Goal: Obtain resource: Download file/media

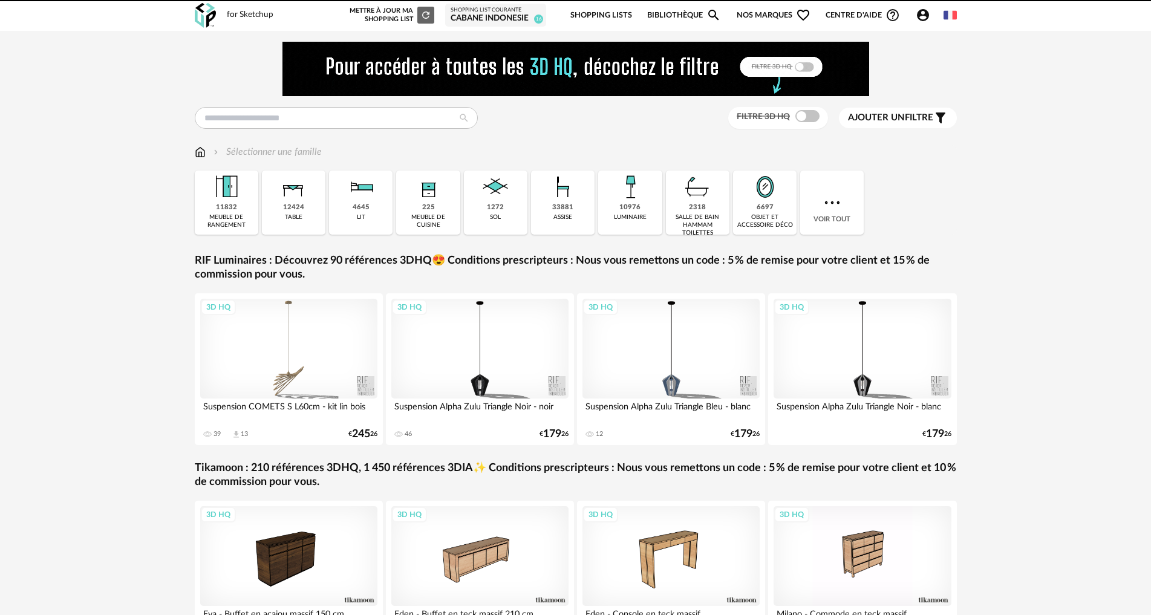
click at [624, 11] on link "Shopping Lists" at bounding box center [602, 15] width 62 height 28
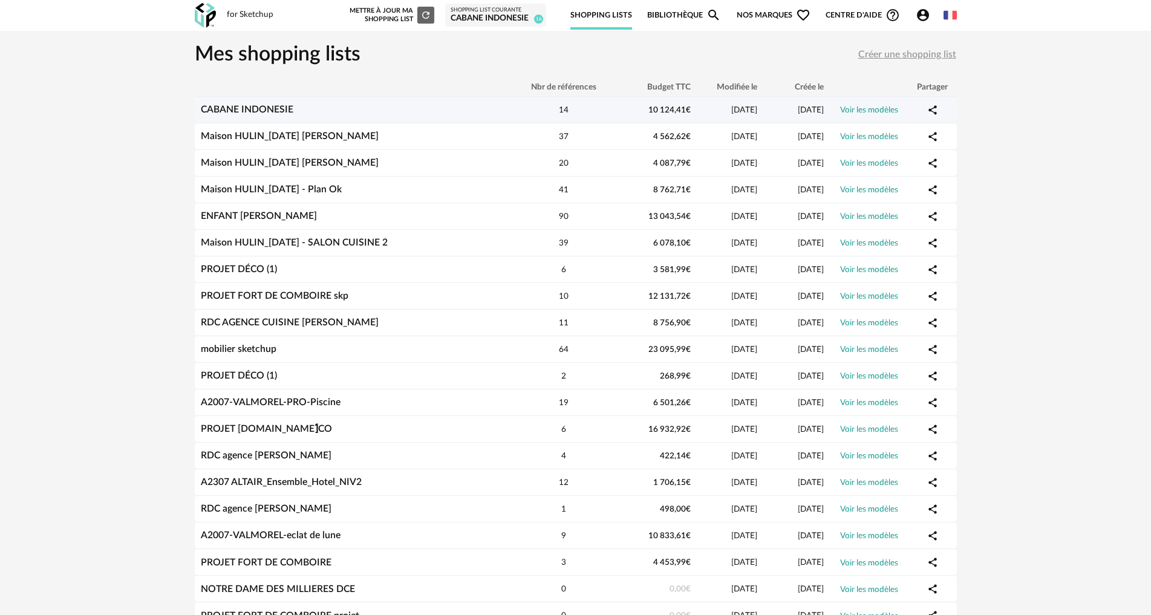
click at [267, 113] on link "CABANE INDONESIE" at bounding box center [247, 110] width 93 height 10
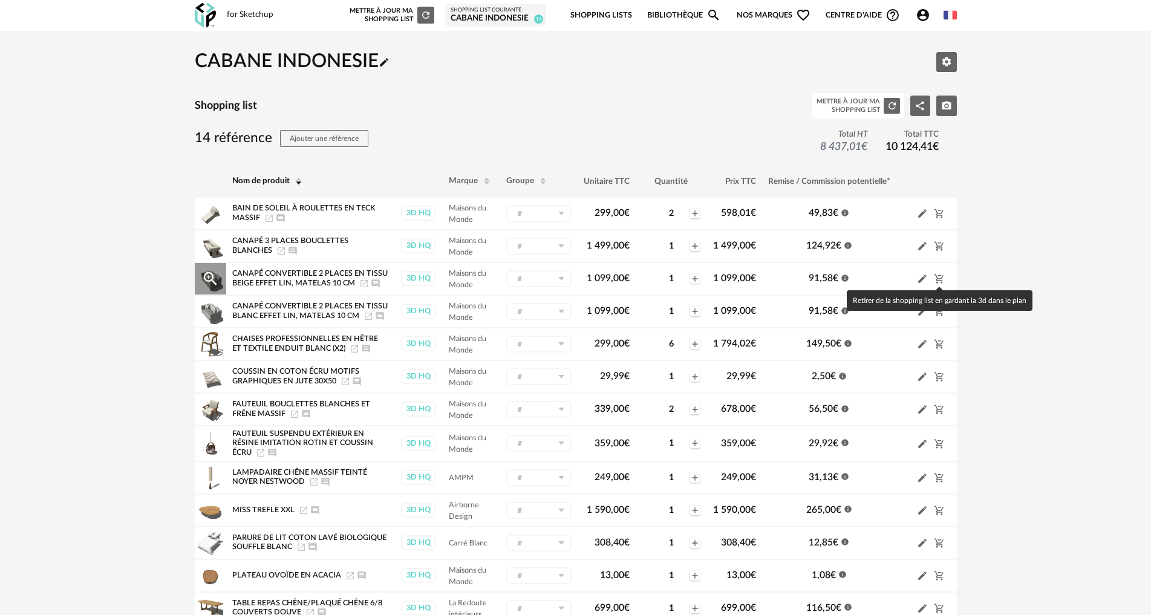
click at [938, 281] on icon "Cart Minus icon" at bounding box center [938, 279] width 9 height 9
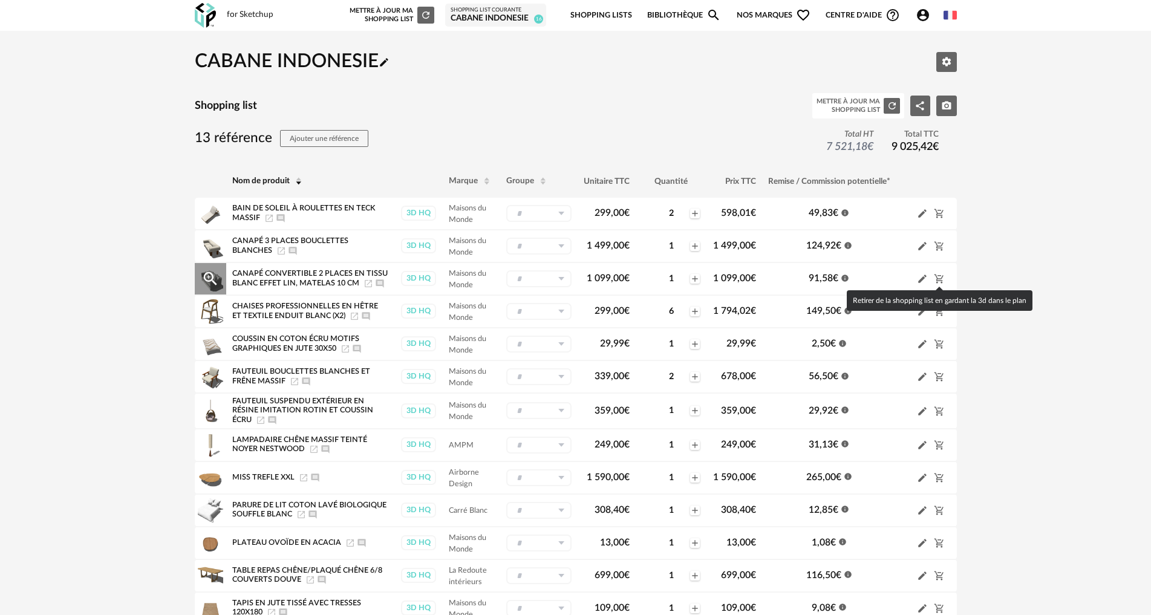
click at [938, 281] on icon "Cart Minus icon" at bounding box center [938, 279] width 9 height 9
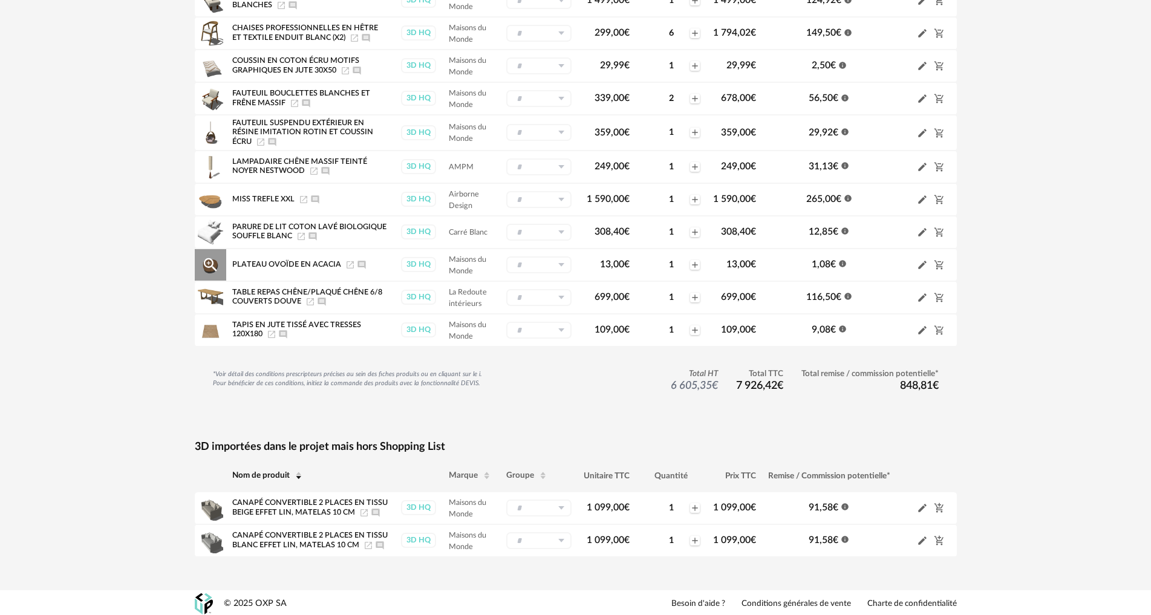
scroll to position [248, 0]
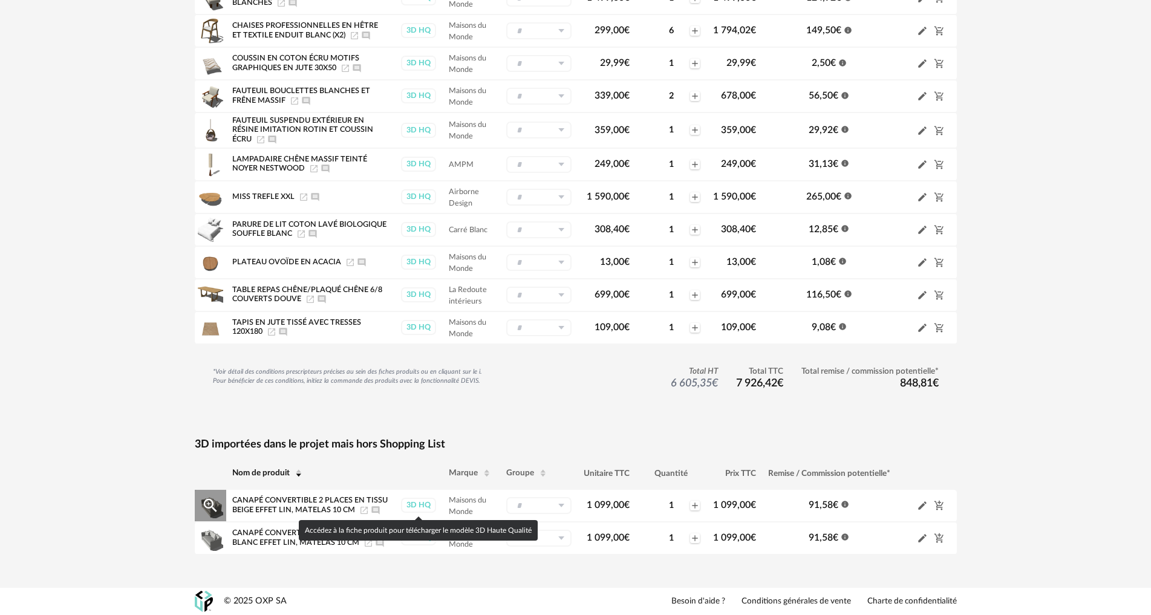
click at [419, 500] on div "3D HQ" at bounding box center [418, 505] width 35 height 15
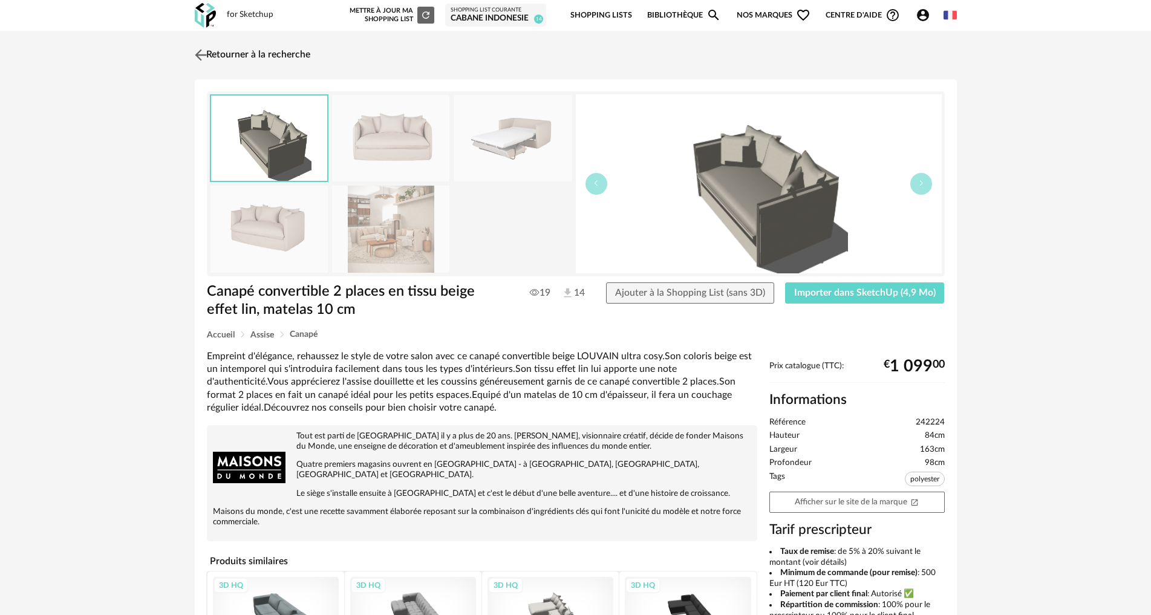
click at [206, 52] on img at bounding box center [201, 55] width 18 height 18
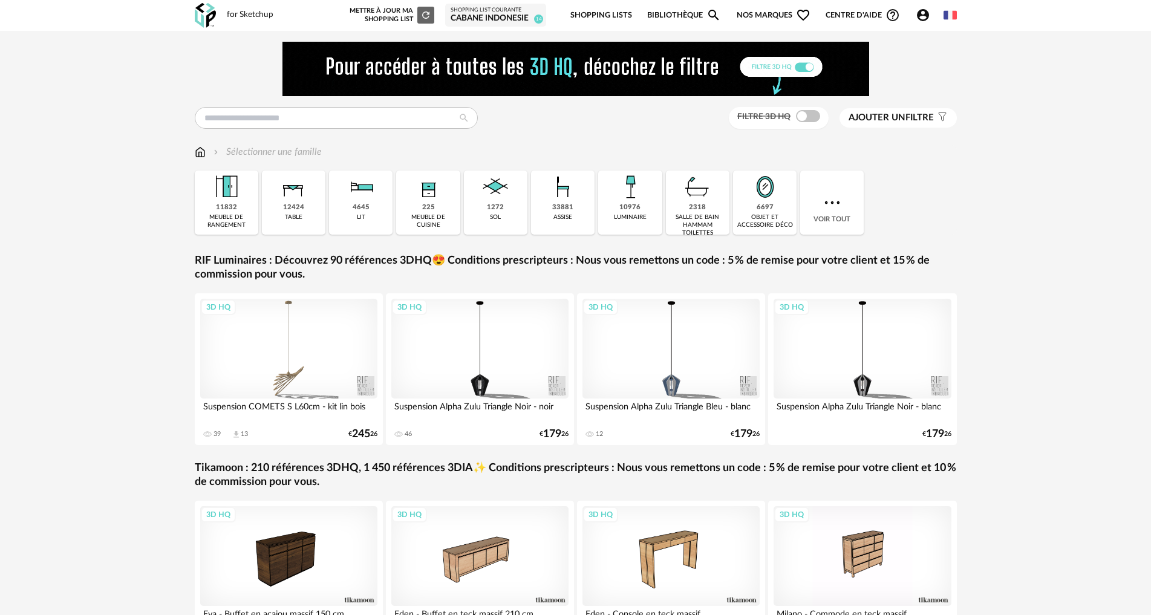
click at [610, 10] on link "Shopping Lists" at bounding box center [602, 15] width 62 height 28
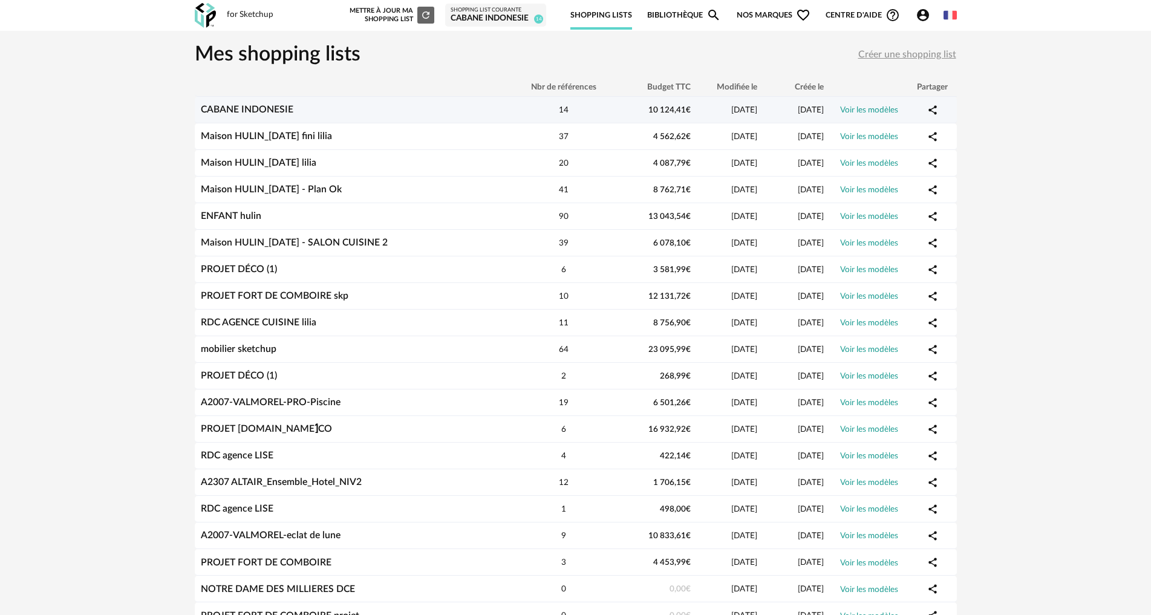
click at [399, 105] on div "CABANE INDONESIE" at bounding box center [352, 109] width 315 height 11
click at [248, 103] on td "CABANE INDONESIE" at bounding box center [352, 110] width 315 height 27
click at [309, 106] on div "CABANE INDONESIE" at bounding box center [352, 109] width 315 height 11
click at [612, 106] on div "14" at bounding box center [563, 109] width 109 height 11
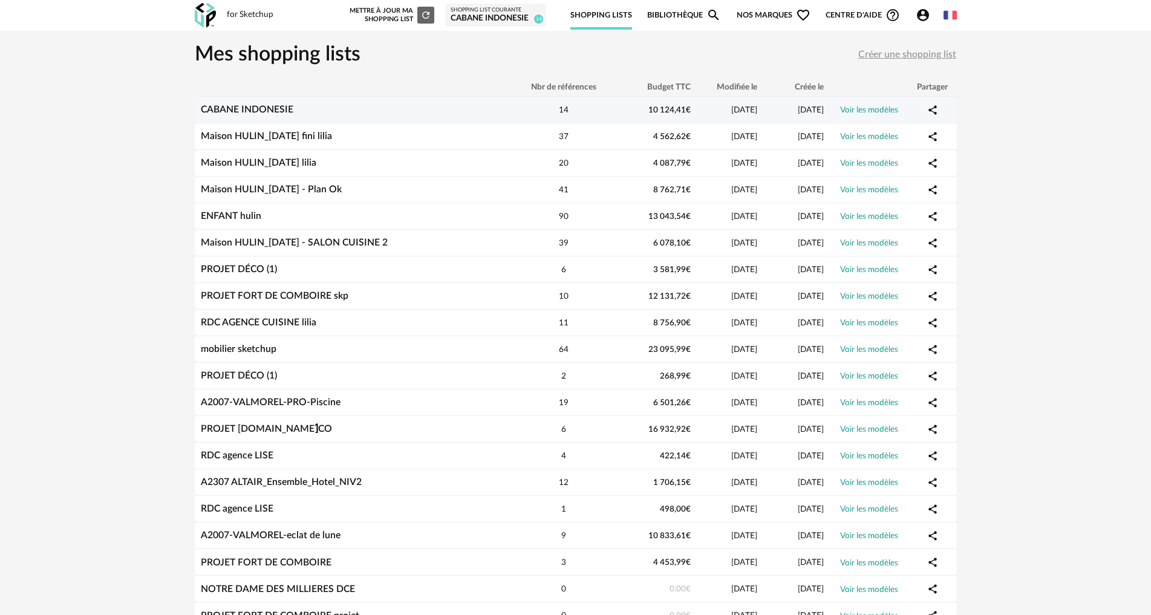
drag, startPoint x: 656, startPoint y: 106, endPoint x: 676, endPoint y: 106, distance: 20.6
click at [656, 106] on span "10 124,41 €" at bounding box center [670, 110] width 42 height 8
click at [731, 108] on span "[DATE]" at bounding box center [744, 110] width 26 height 8
click at [847, 107] on link "Voir les modèles" at bounding box center [869, 110] width 58 height 8
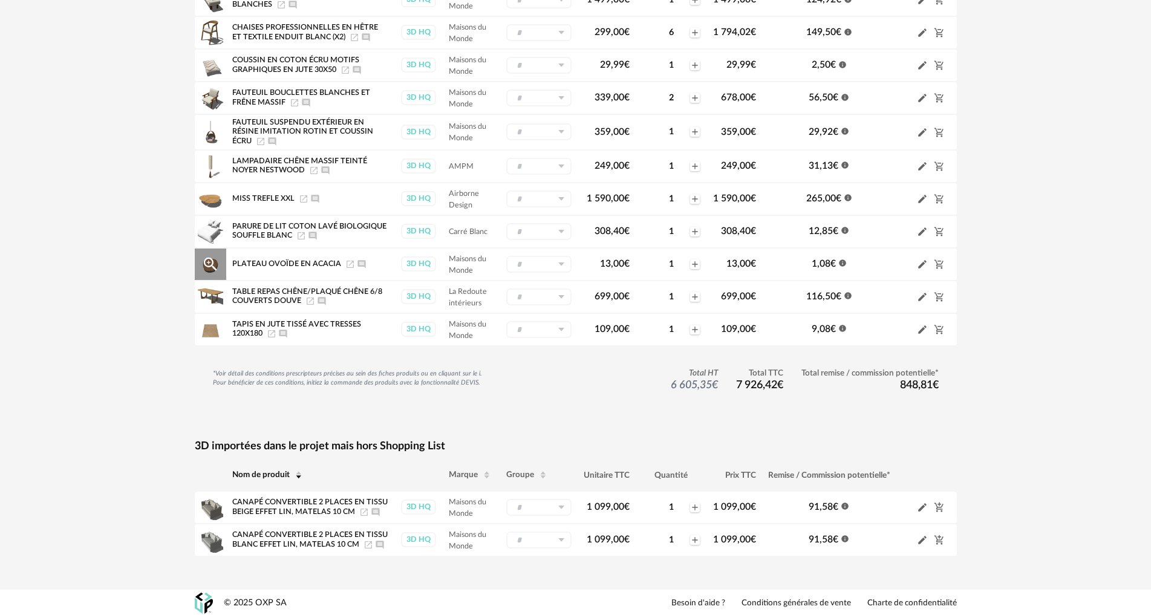
scroll to position [248, 0]
click at [562, 505] on icon at bounding box center [561, 505] width 15 height 17
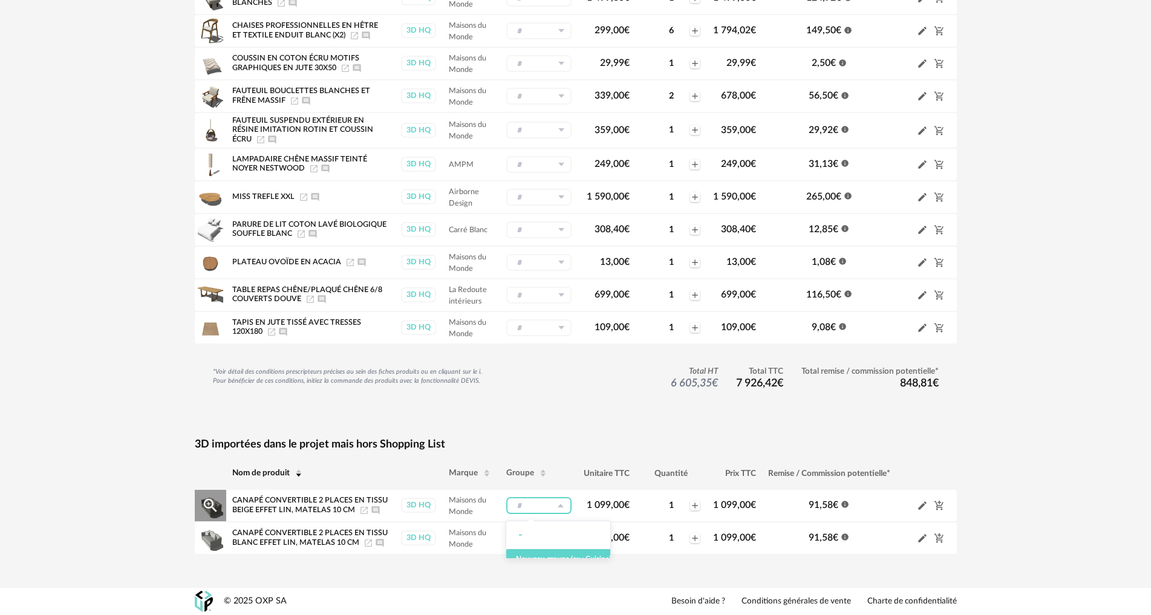
click at [562, 505] on icon at bounding box center [561, 505] width 15 height 17
click at [923, 503] on icon "Pencil icon" at bounding box center [922, 505] width 11 height 11
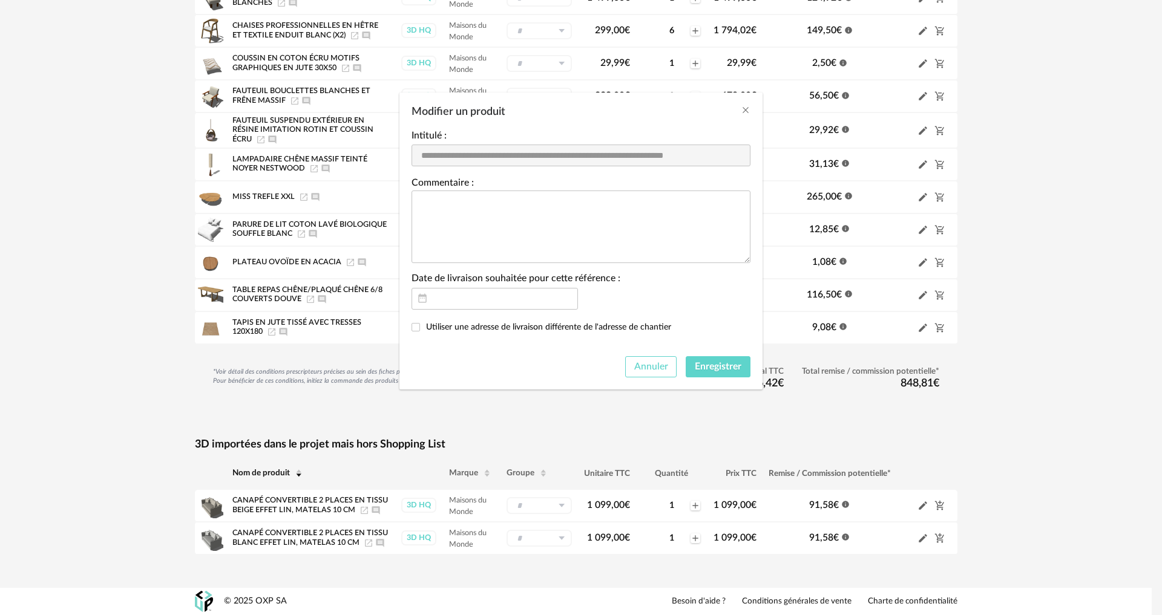
click at [656, 371] on span "Annuler" at bounding box center [651, 367] width 34 height 10
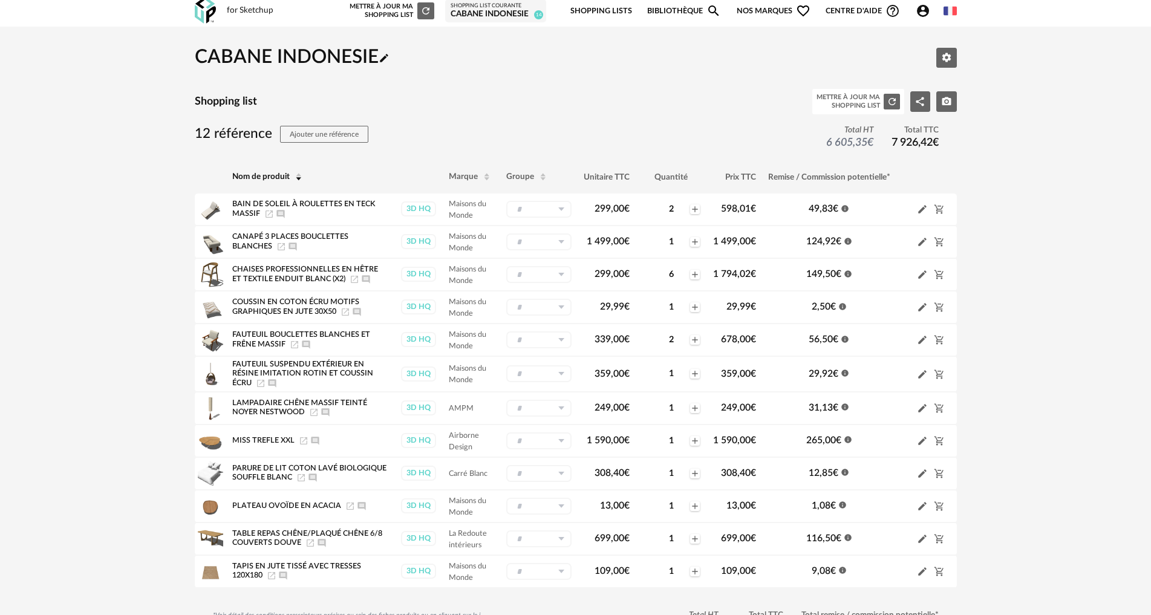
scroll to position [0, 0]
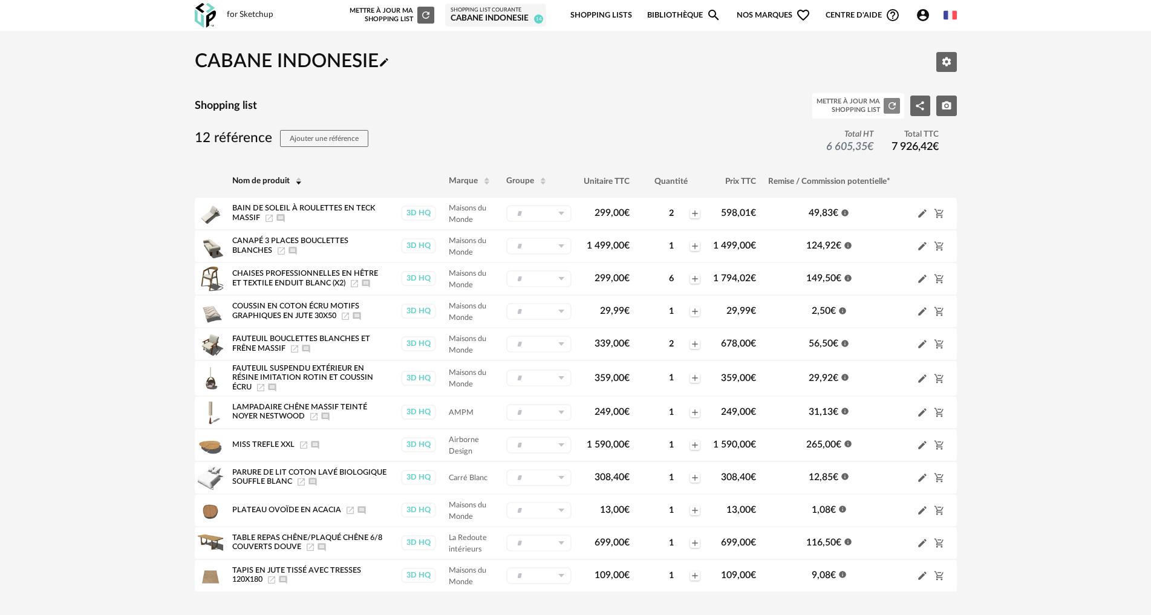
click at [897, 103] on icon "Refresh icon" at bounding box center [892, 105] width 11 height 11
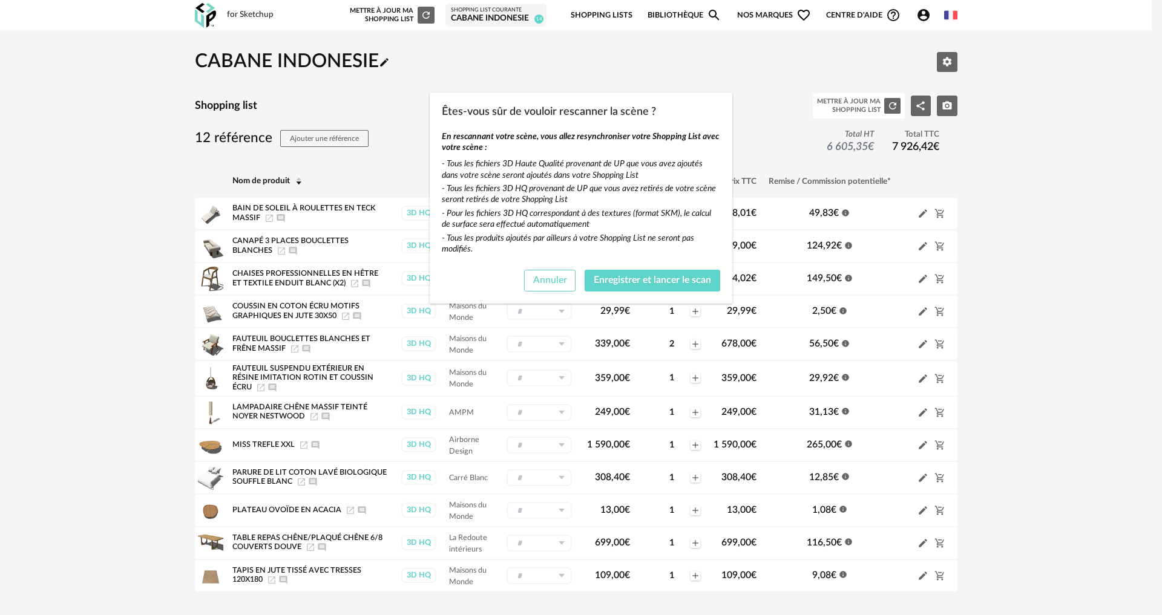
click at [566, 280] on span "Annuler" at bounding box center [550, 280] width 34 height 10
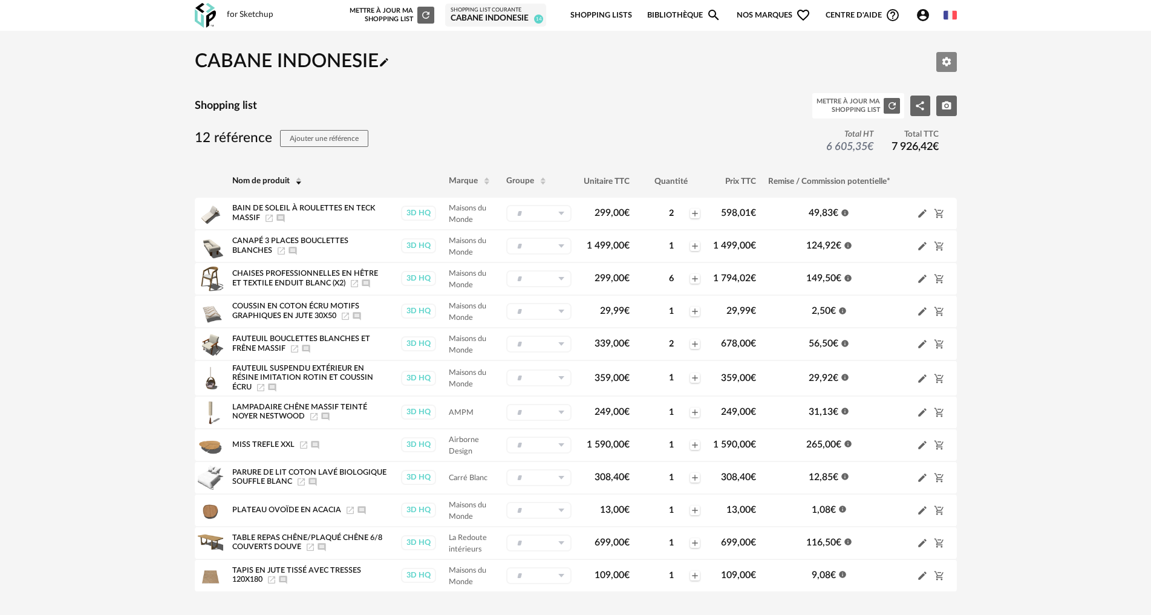
click at [948, 59] on icon "Editer les paramètres" at bounding box center [946, 61] width 11 height 11
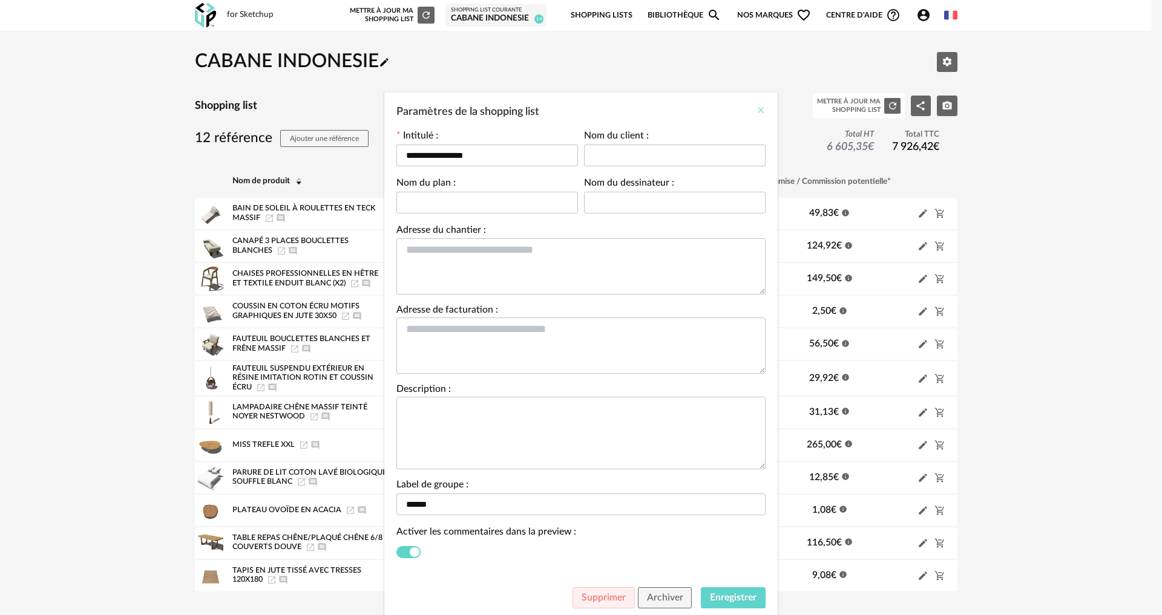
click at [756, 108] on icon "Close" at bounding box center [761, 110] width 10 height 10
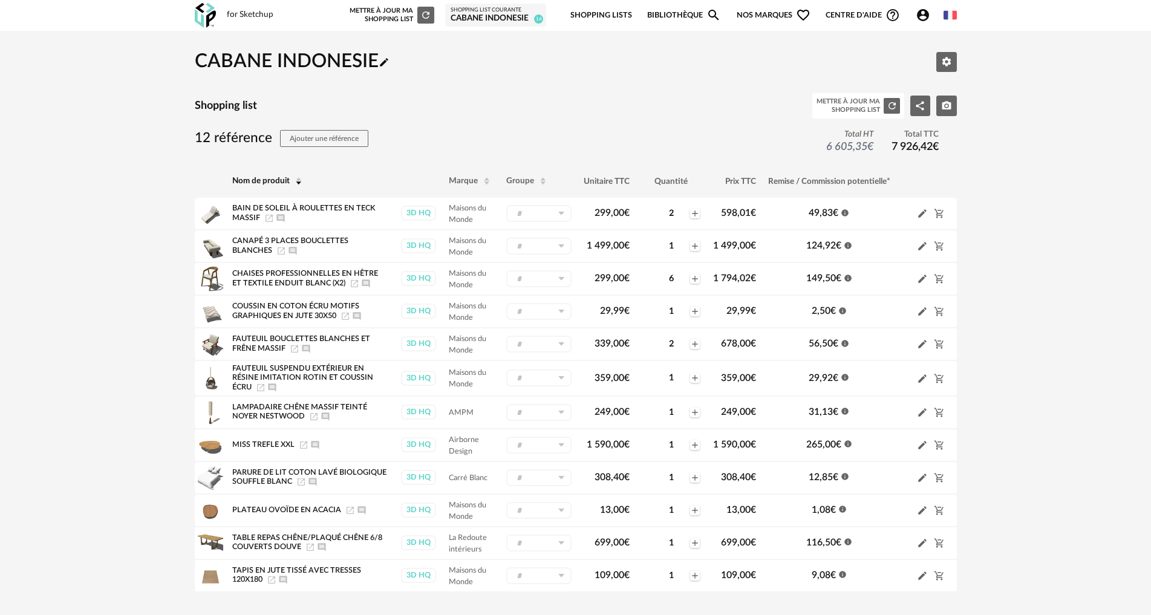
click at [271, 16] on div "for Sketchup" at bounding box center [250, 15] width 47 height 11
click at [264, 13] on div "for Sketchup" at bounding box center [250, 15] width 47 height 11
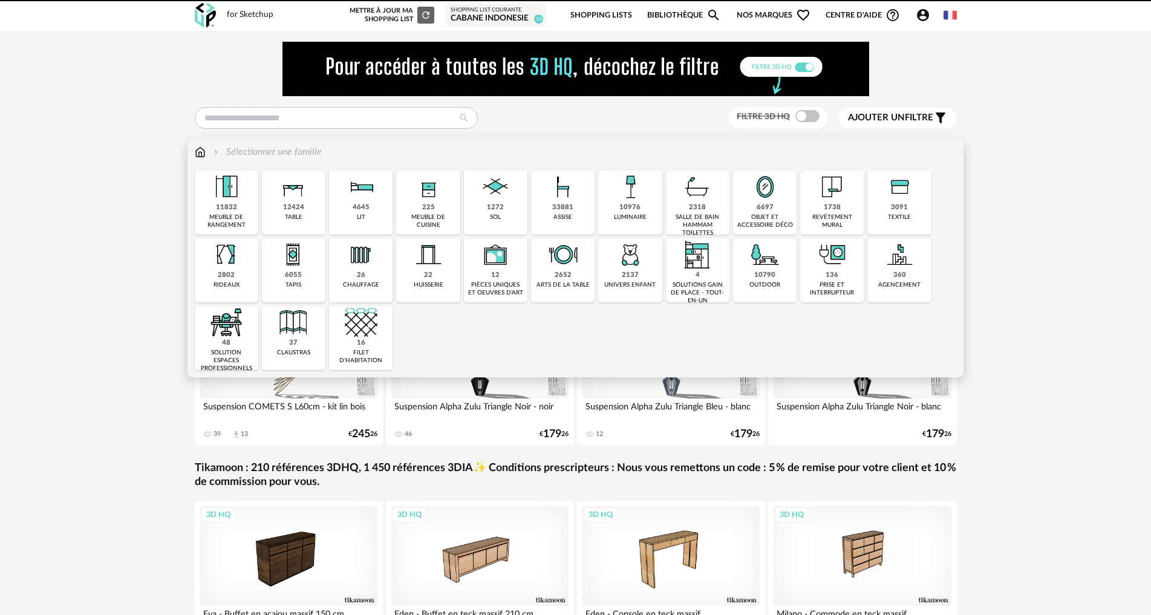
click at [826, 184] on img at bounding box center [832, 187] width 33 height 33
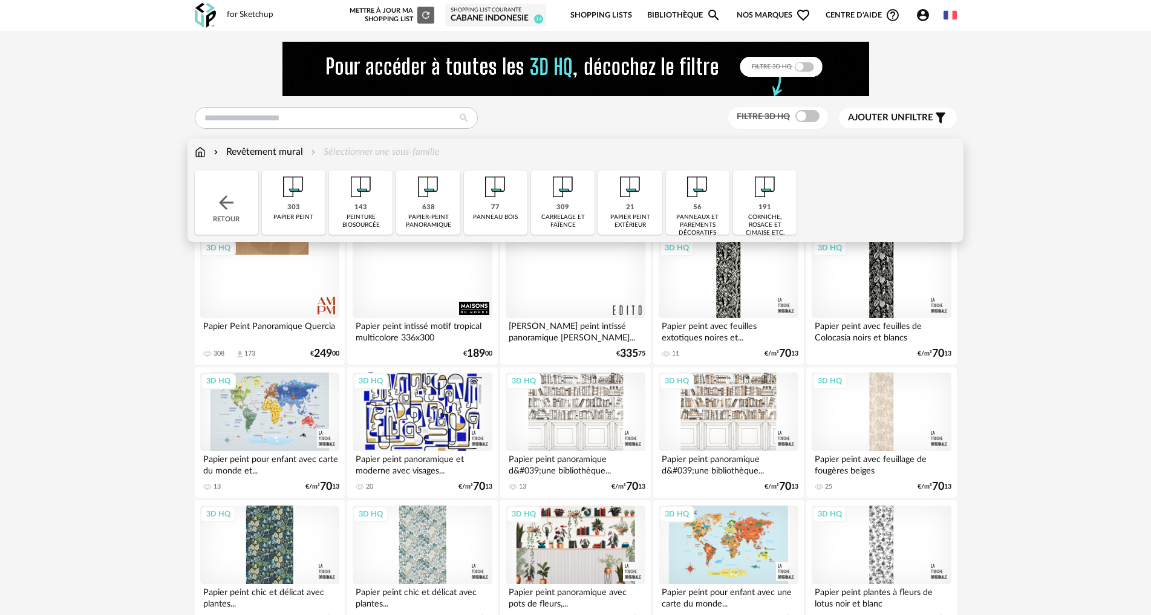
click at [230, 185] on div "Retour" at bounding box center [227, 203] width 64 height 64
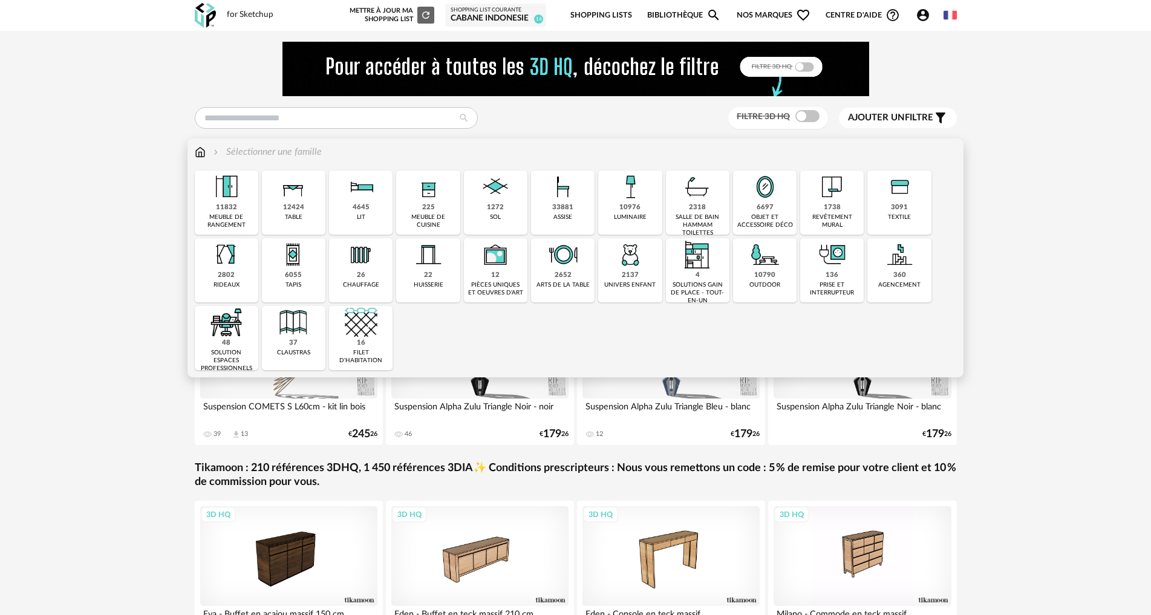
click at [551, 282] on div "arts de la table" at bounding box center [563, 285] width 53 height 8
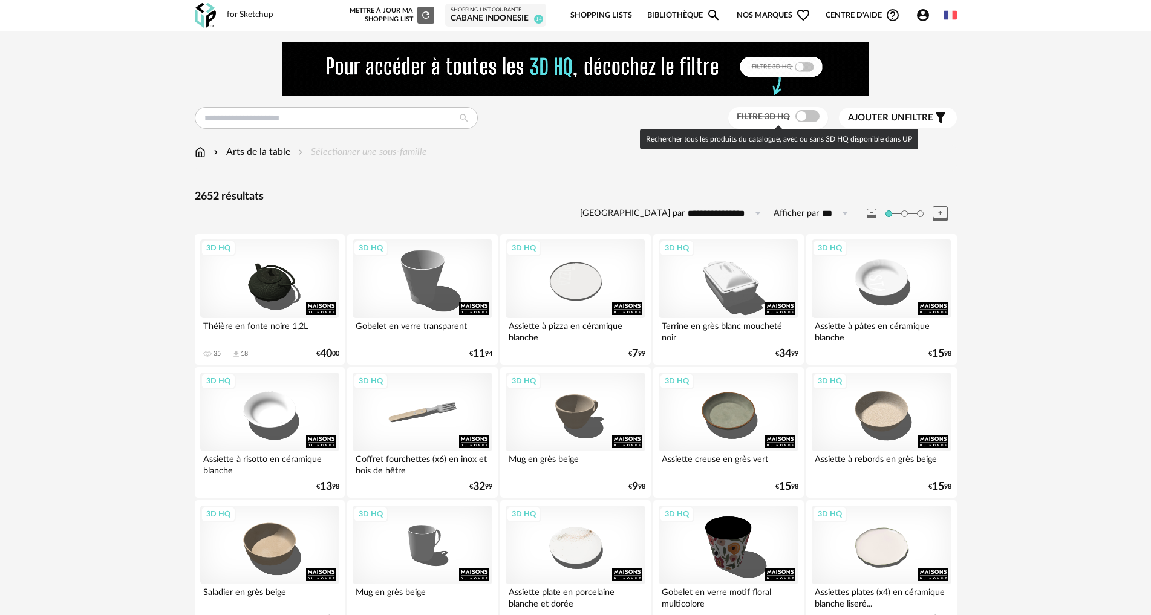
click at [796, 112] on div at bounding box center [808, 116] width 24 height 12
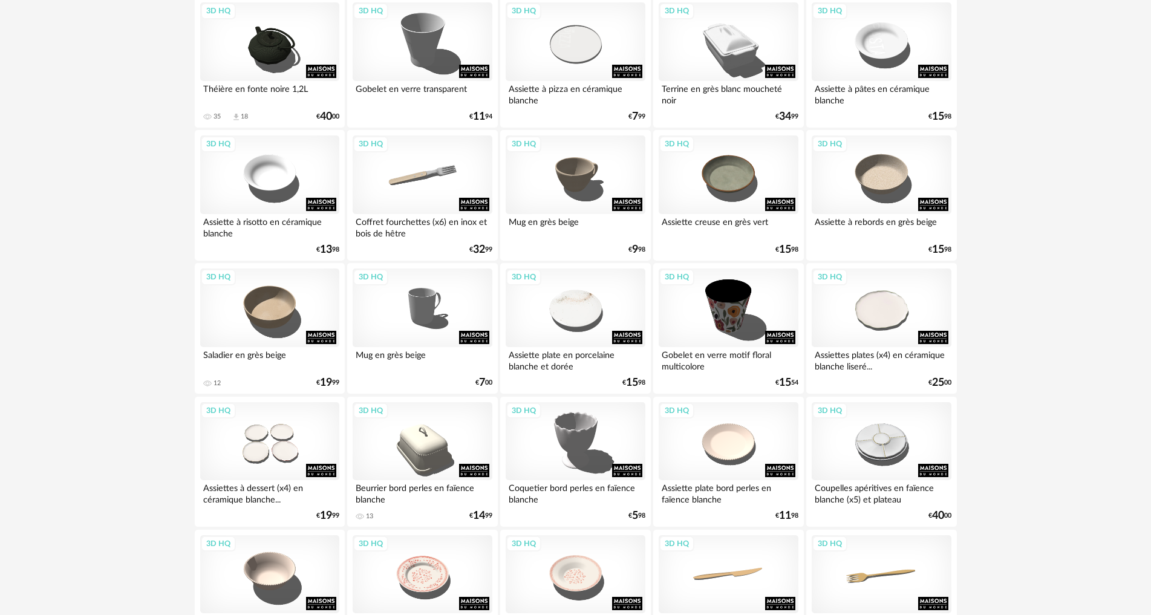
scroll to position [303, 0]
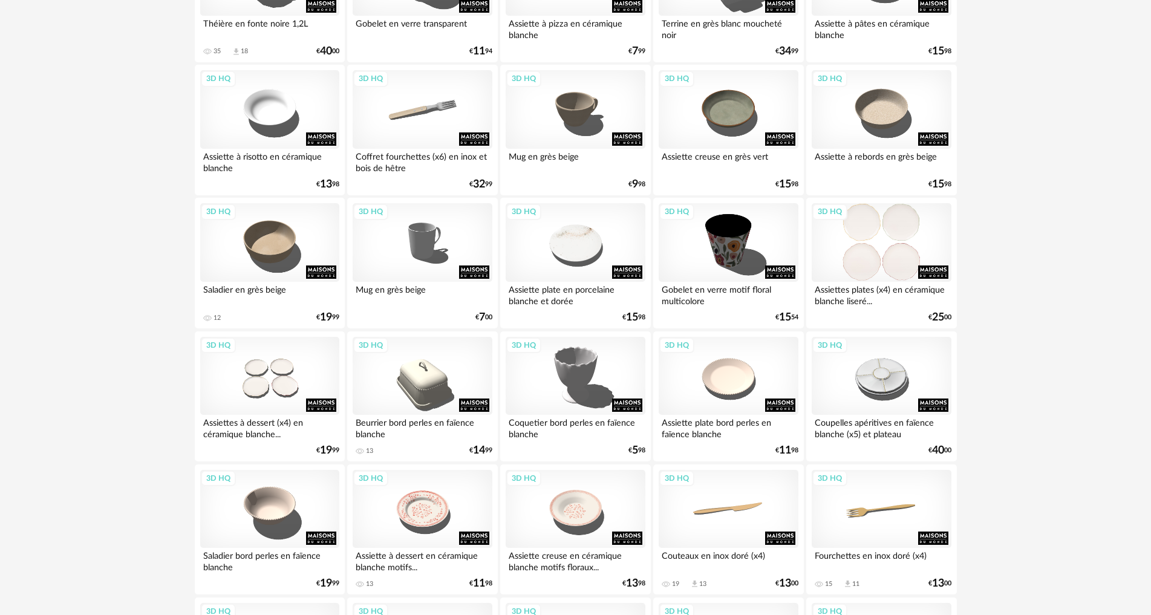
click at [875, 261] on div "3D HQ" at bounding box center [881, 242] width 139 height 79
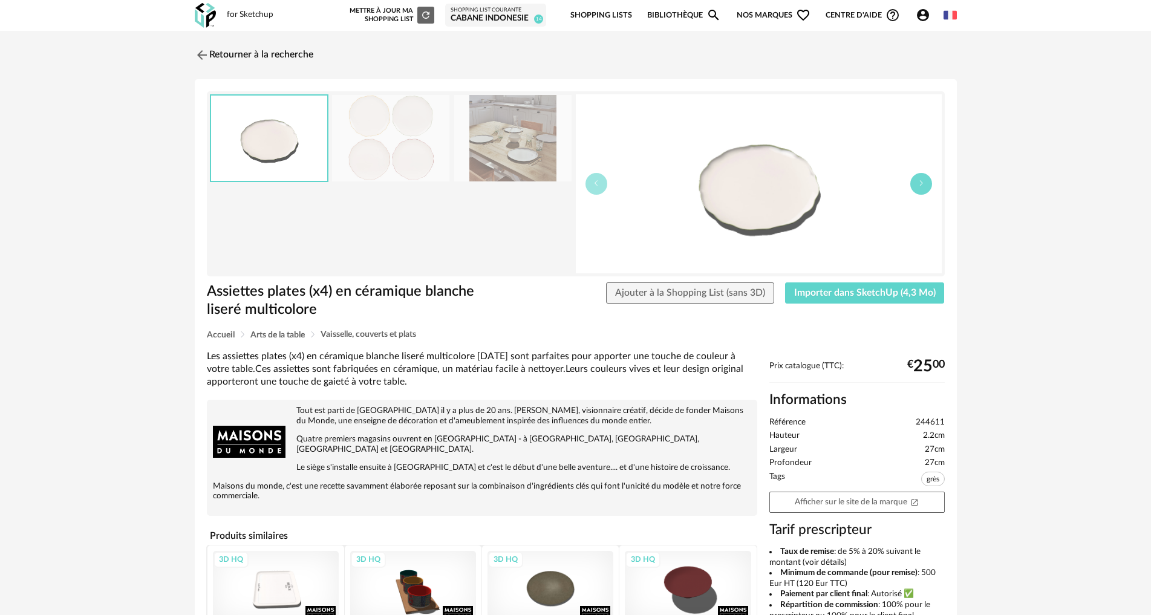
click at [920, 181] on icon "button" at bounding box center [921, 183] width 7 height 7
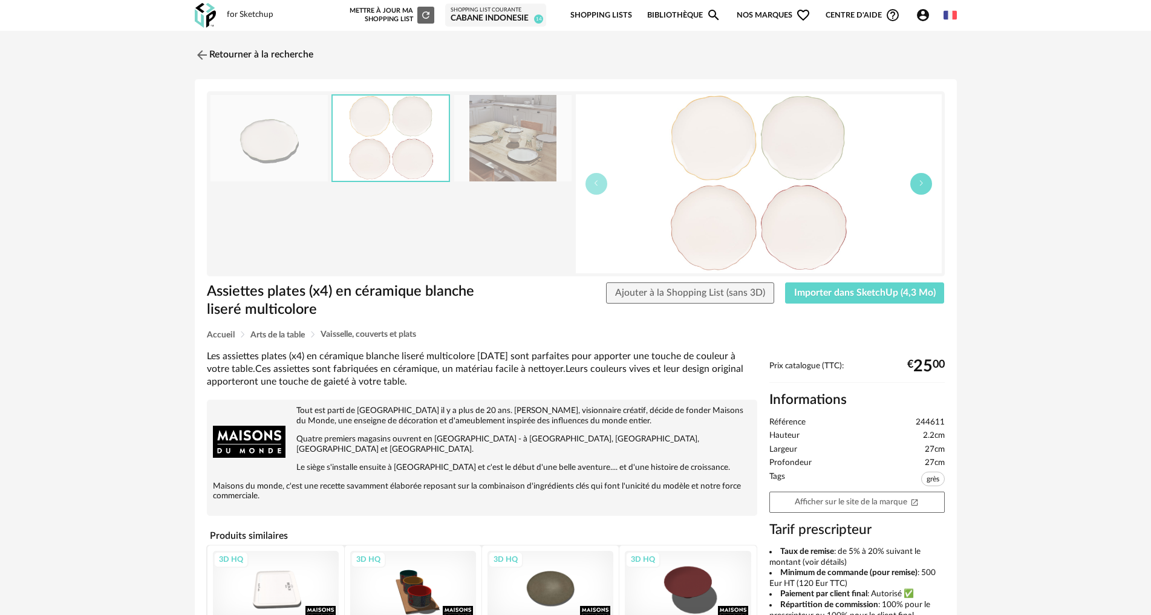
click at [920, 181] on icon "button" at bounding box center [921, 183] width 7 height 7
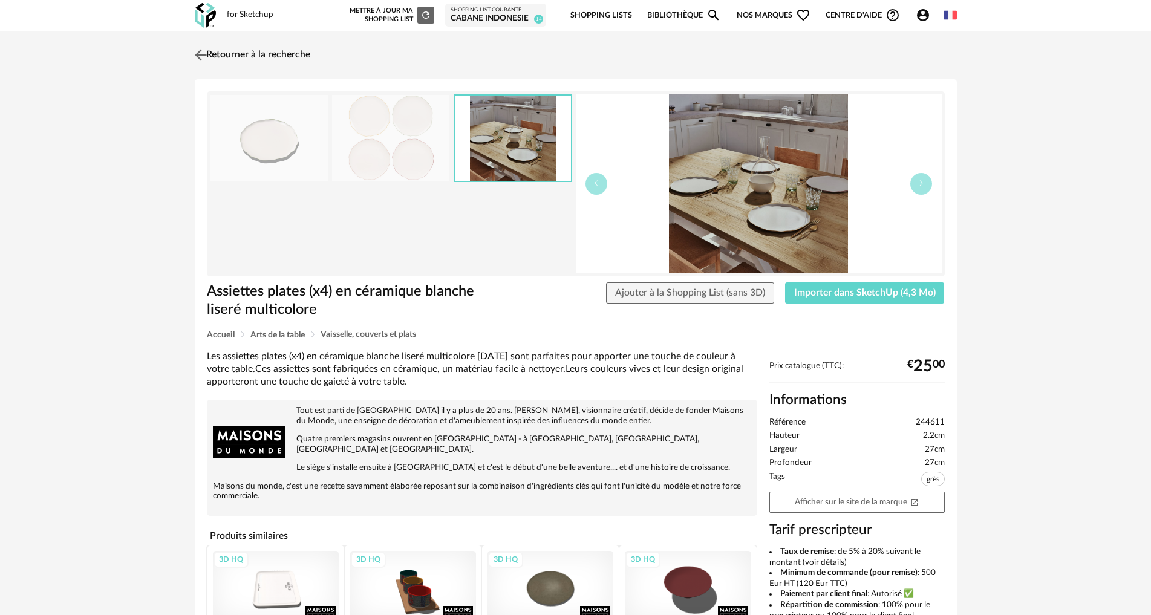
click at [201, 54] on img at bounding box center [201, 55] width 18 height 18
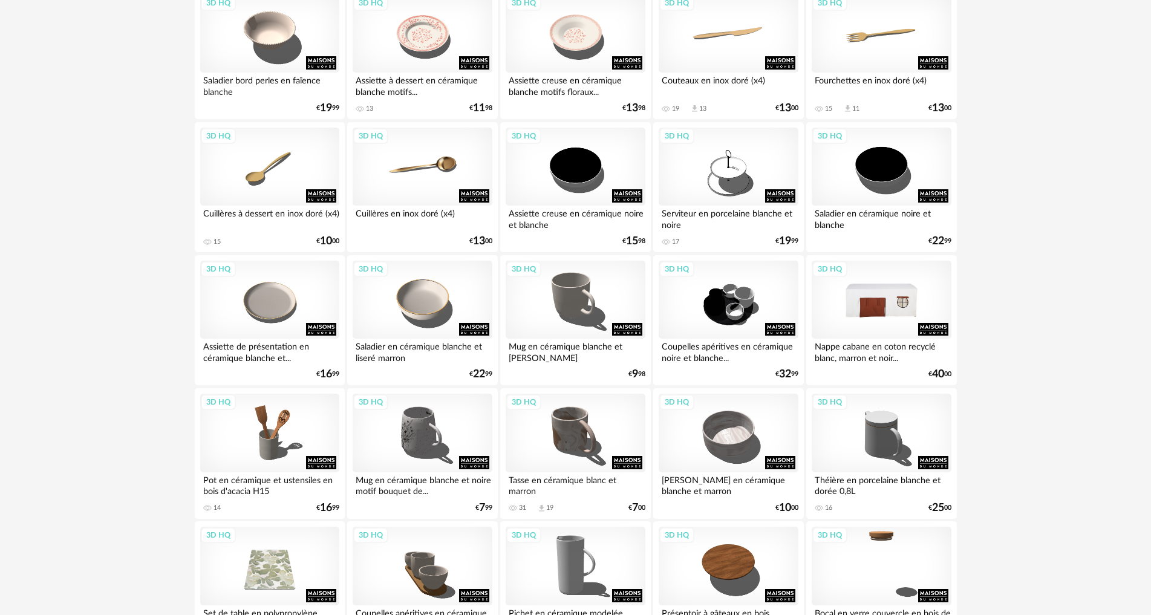
scroll to position [787, 0]
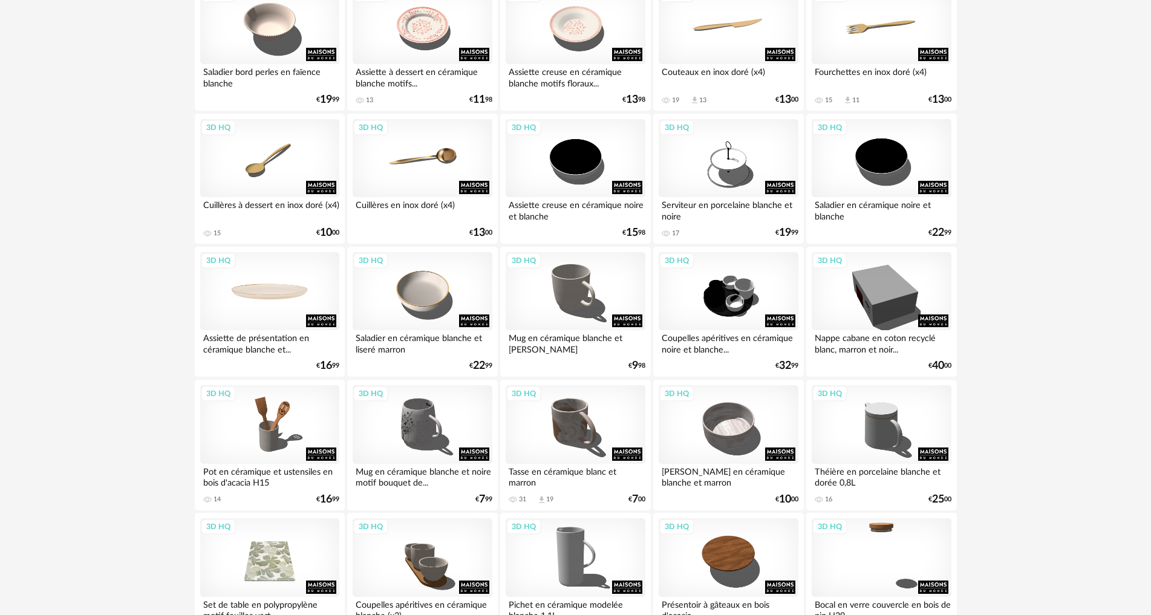
click at [290, 291] on div "3D HQ" at bounding box center [269, 291] width 139 height 79
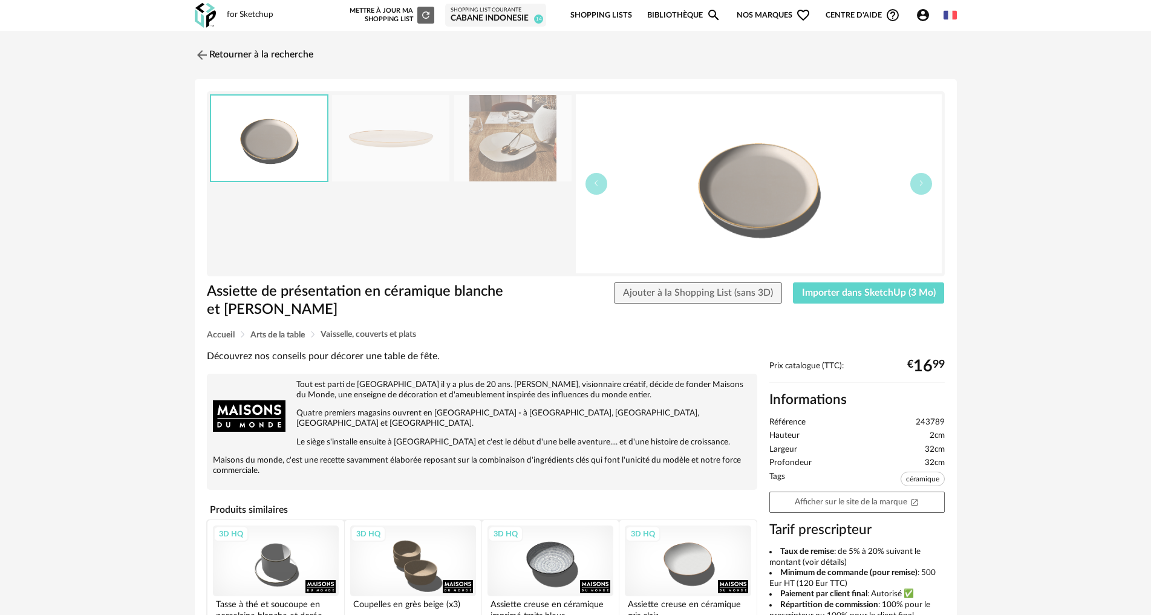
click at [499, 166] on img at bounding box center [512, 138] width 117 height 87
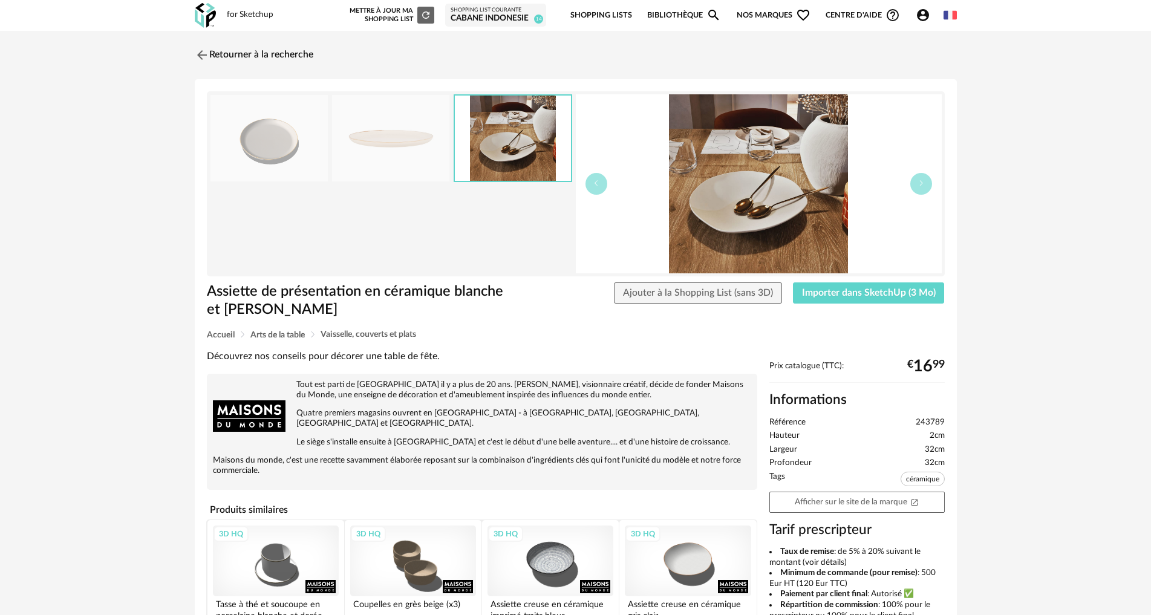
click at [377, 144] on img at bounding box center [390, 138] width 117 height 87
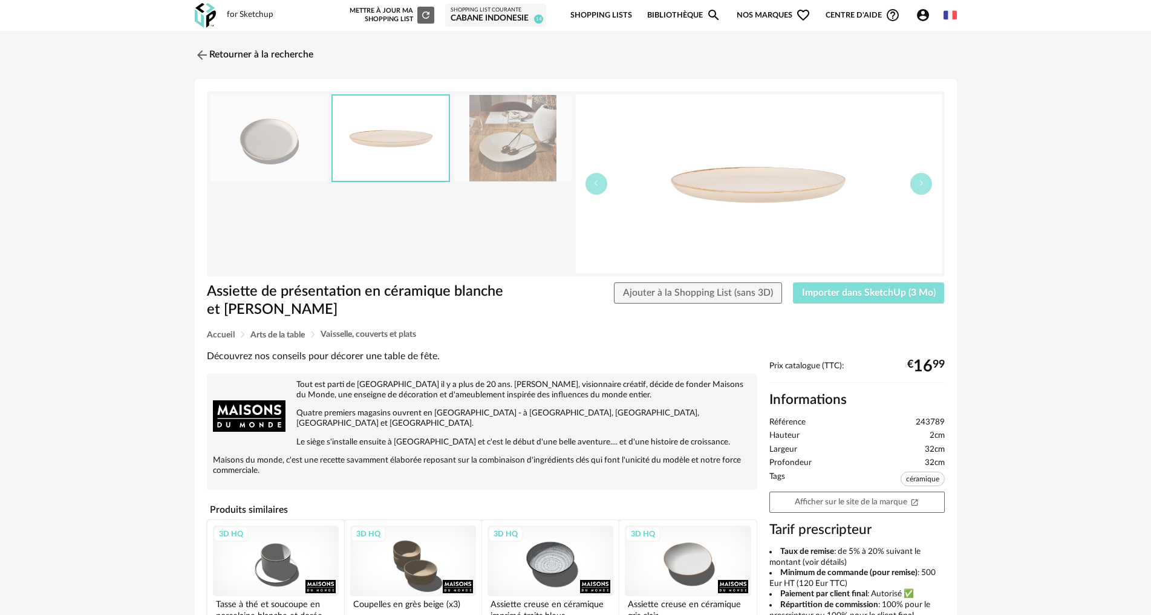
click at [881, 298] on button "Importer dans SketchUp (3 Mo)" at bounding box center [869, 294] width 152 height 22
click at [200, 50] on img at bounding box center [201, 55] width 18 height 18
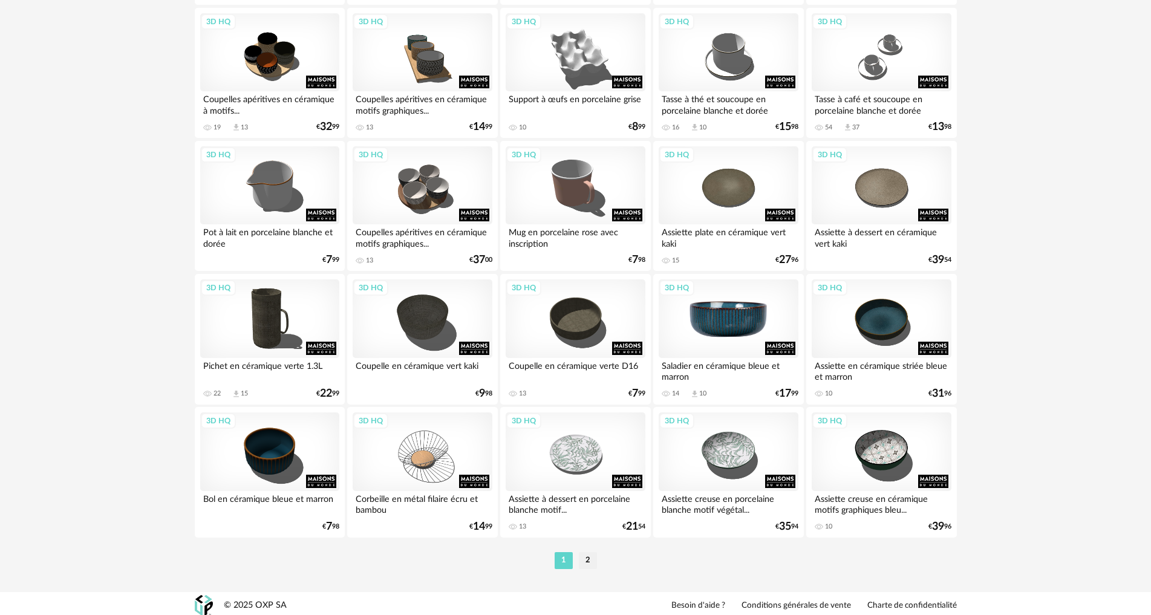
scroll to position [2361, 0]
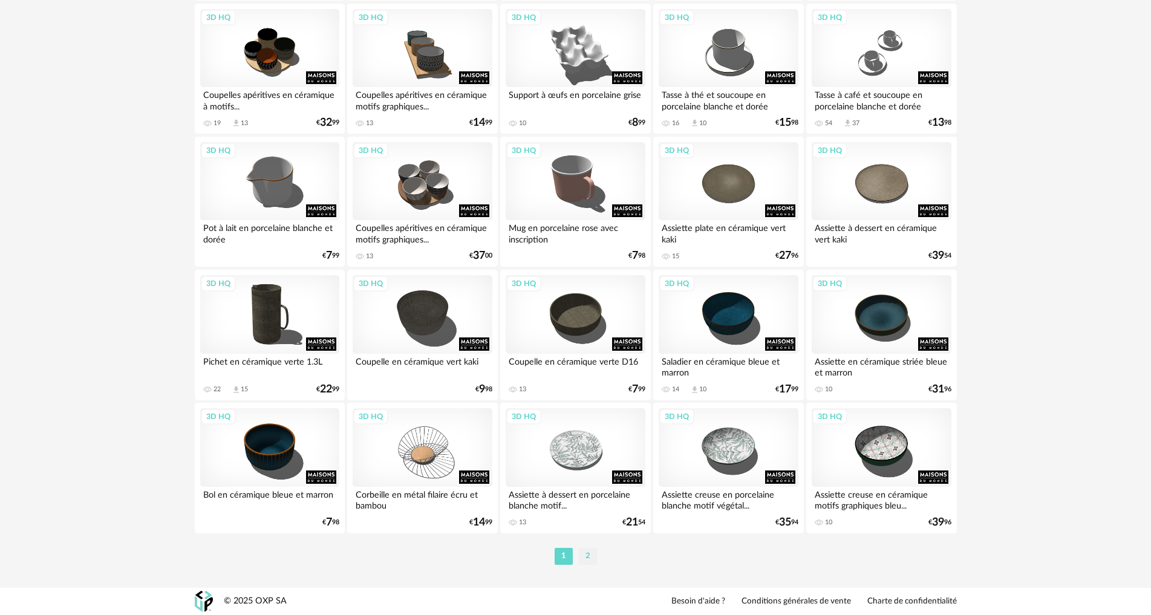
click at [587, 557] on li "2" at bounding box center [588, 556] width 18 height 17
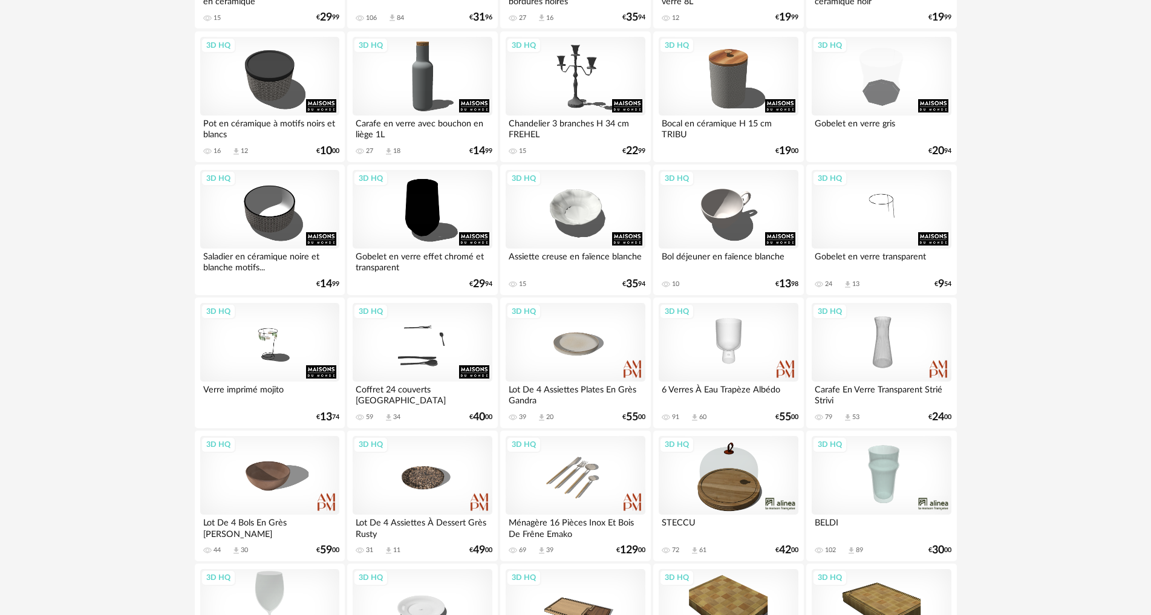
scroll to position [1210, 0]
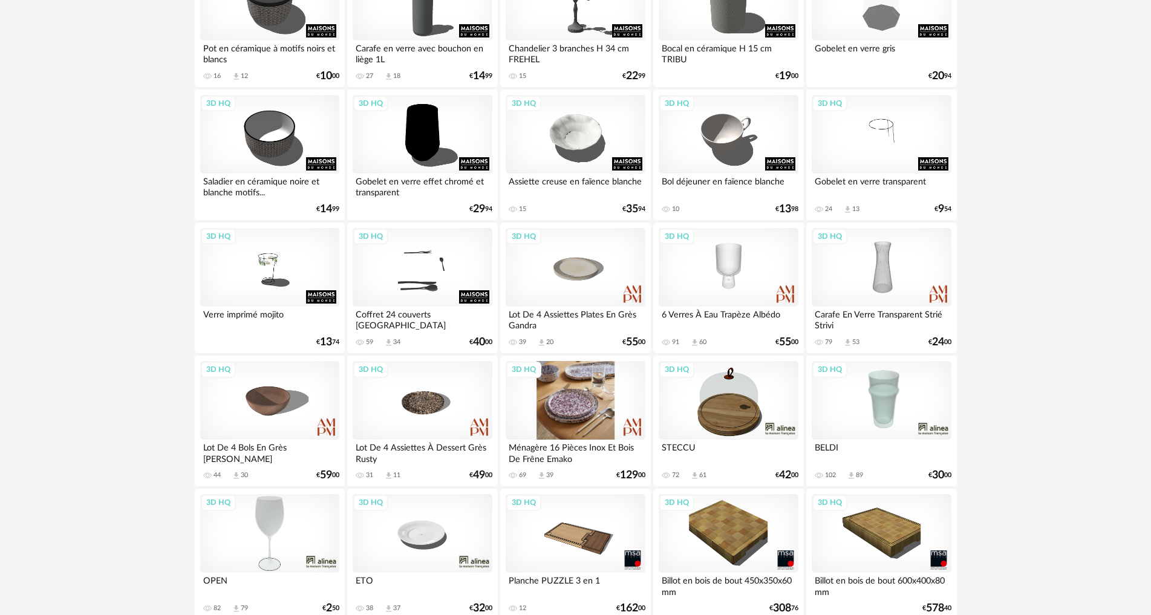
click at [541, 404] on div "3D HQ" at bounding box center [575, 400] width 139 height 79
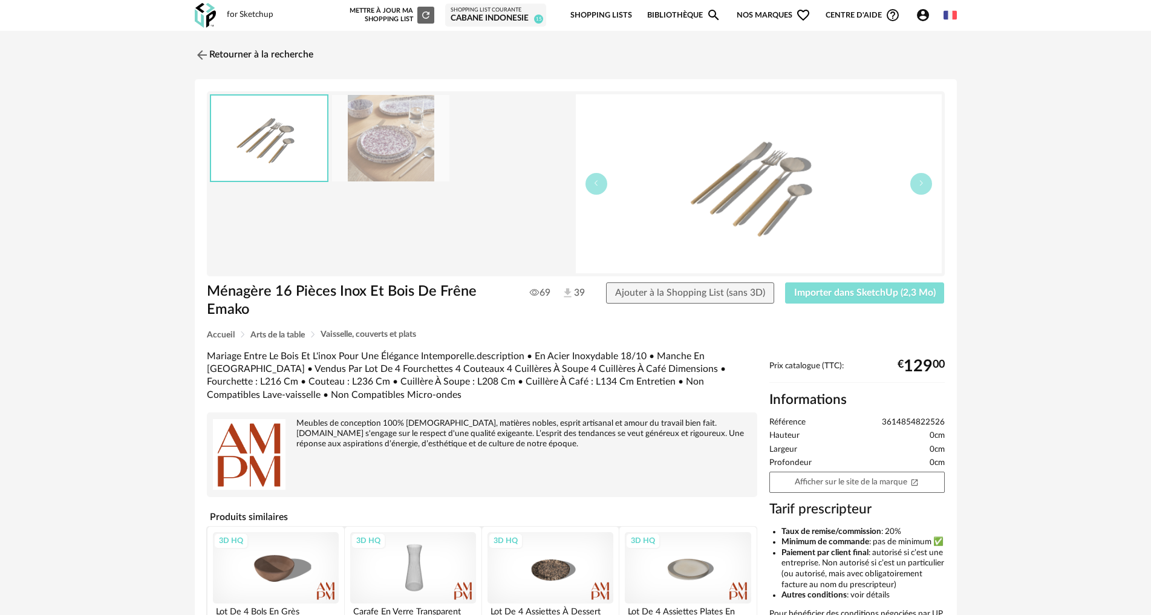
click at [802, 296] on span "Importer dans SketchUp (2,3 Mo)" at bounding box center [865, 293] width 142 height 10
click at [200, 56] on img at bounding box center [201, 55] width 18 height 18
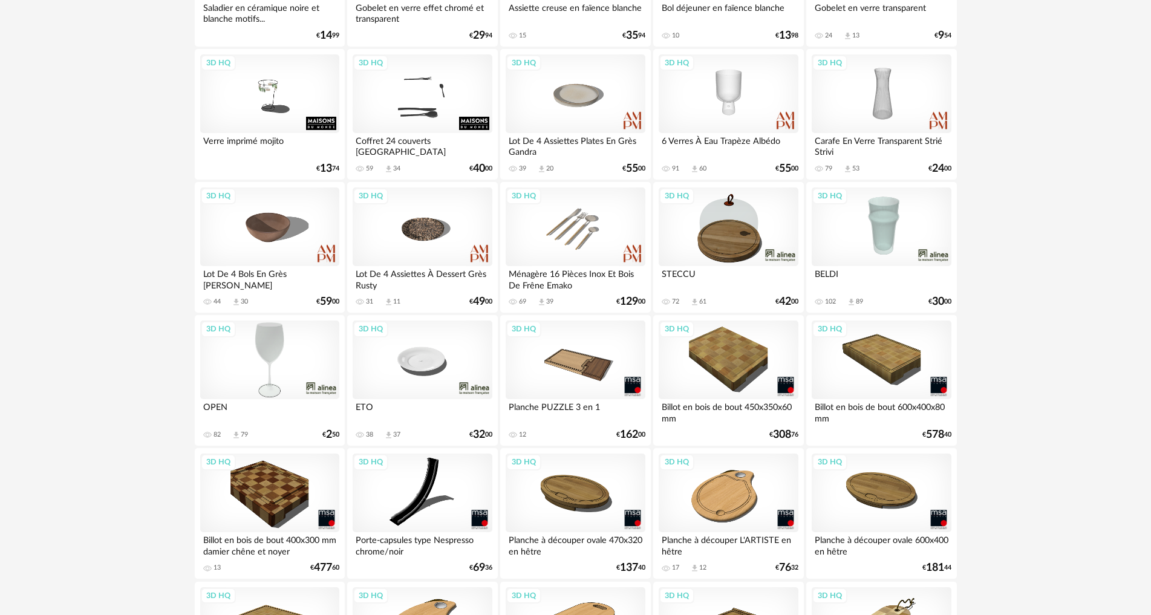
scroll to position [1233, 0]
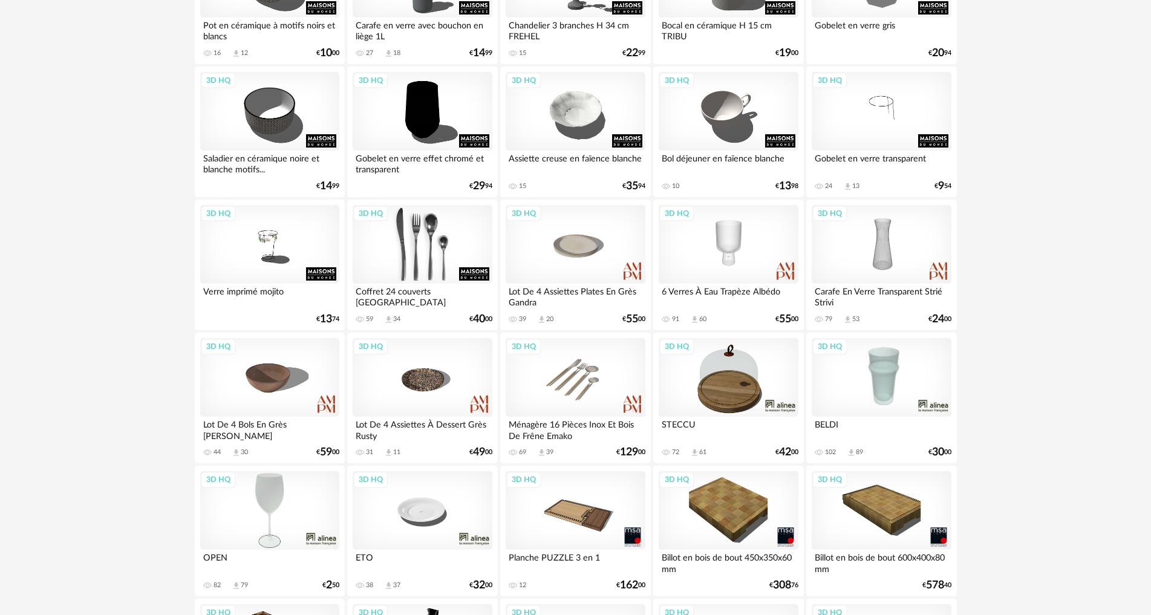
click at [431, 255] on div "3D HQ" at bounding box center [422, 244] width 139 height 79
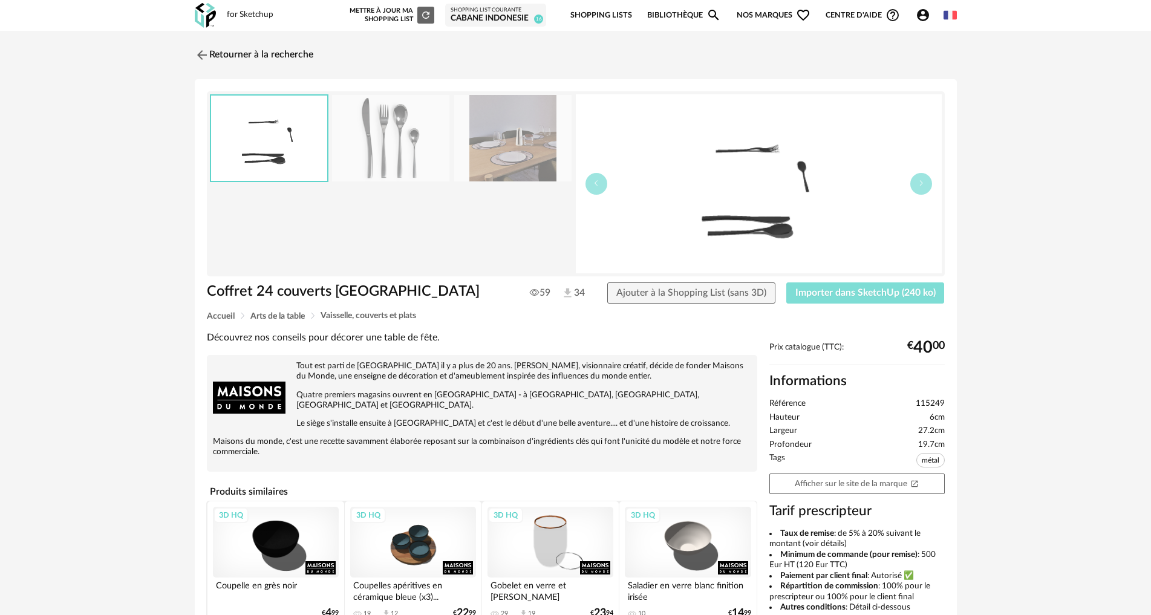
click at [848, 293] on span "Importer dans SketchUp (240 ko)" at bounding box center [866, 293] width 140 height 10
click at [204, 51] on img at bounding box center [201, 55] width 18 height 18
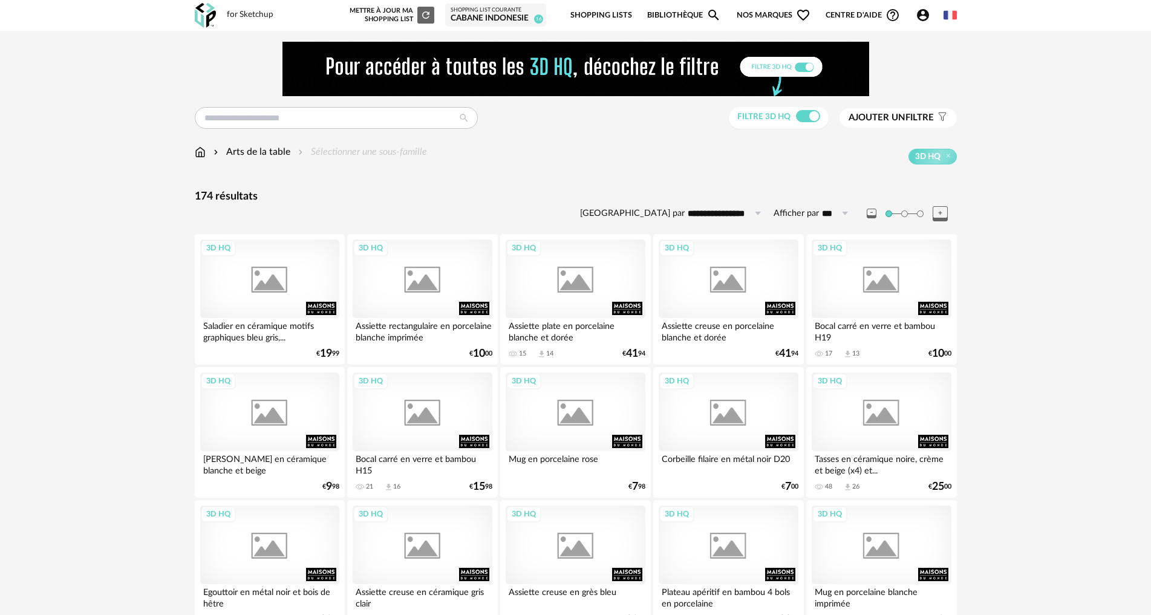
scroll to position [1233, 0]
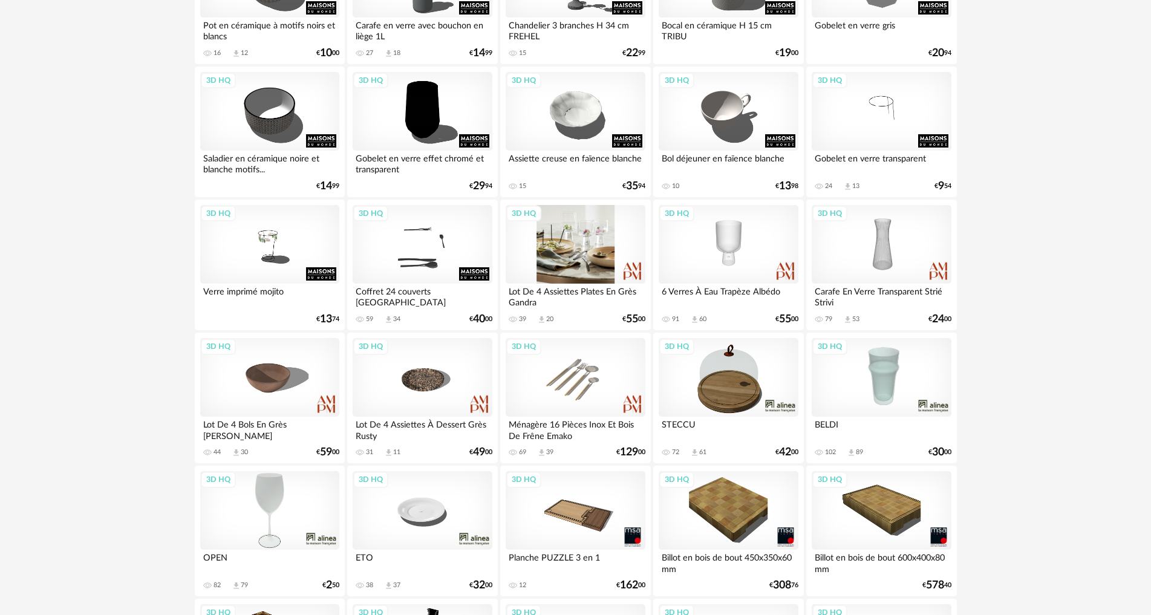
click at [561, 257] on div "3D HQ" at bounding box center [575, 244] width 139 height 79
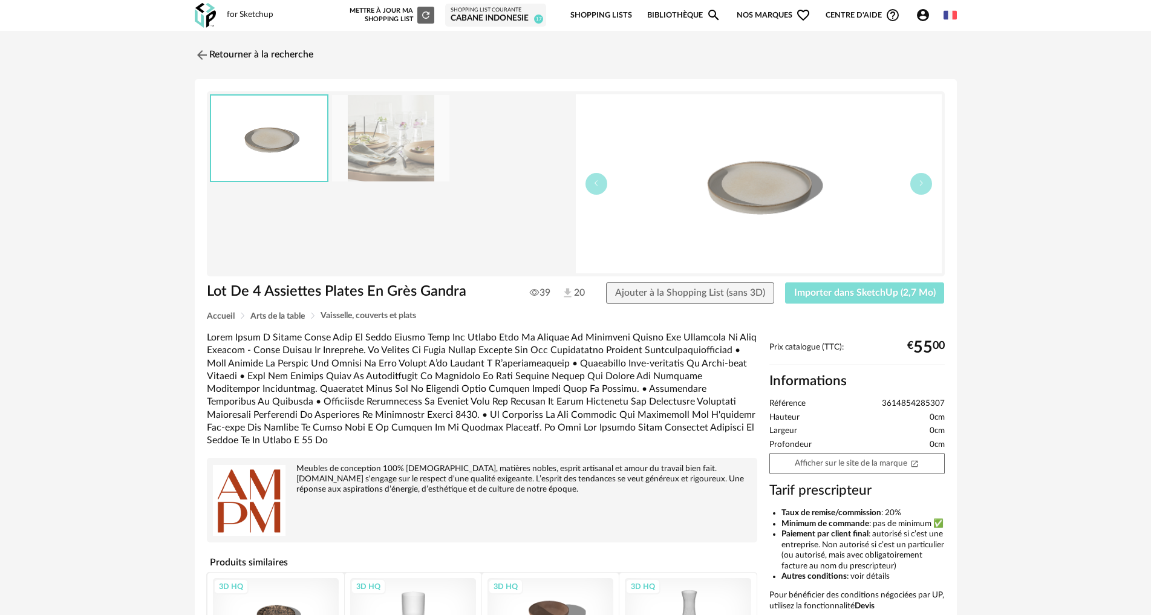
click at [787, 290] on button "Importer dans SketchUp (2,7 Mo)" at bounding box center [865, 294] width 160 height 22
click at [197, 54] on img at bounding box center [201, 55] width 18 height 18
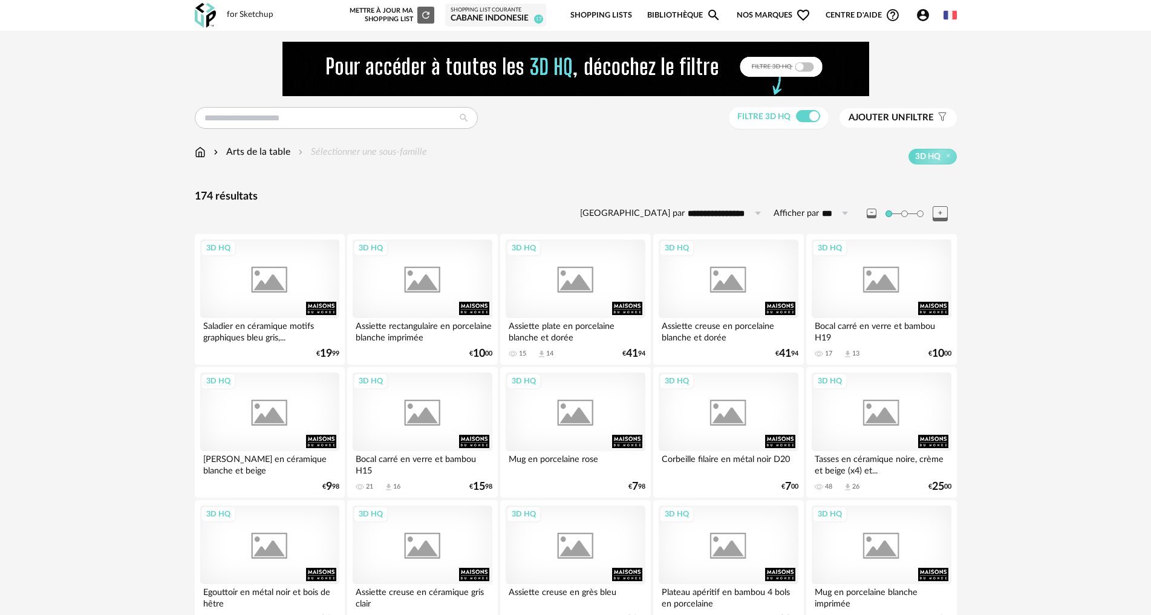
scroll to position [1274, 0]
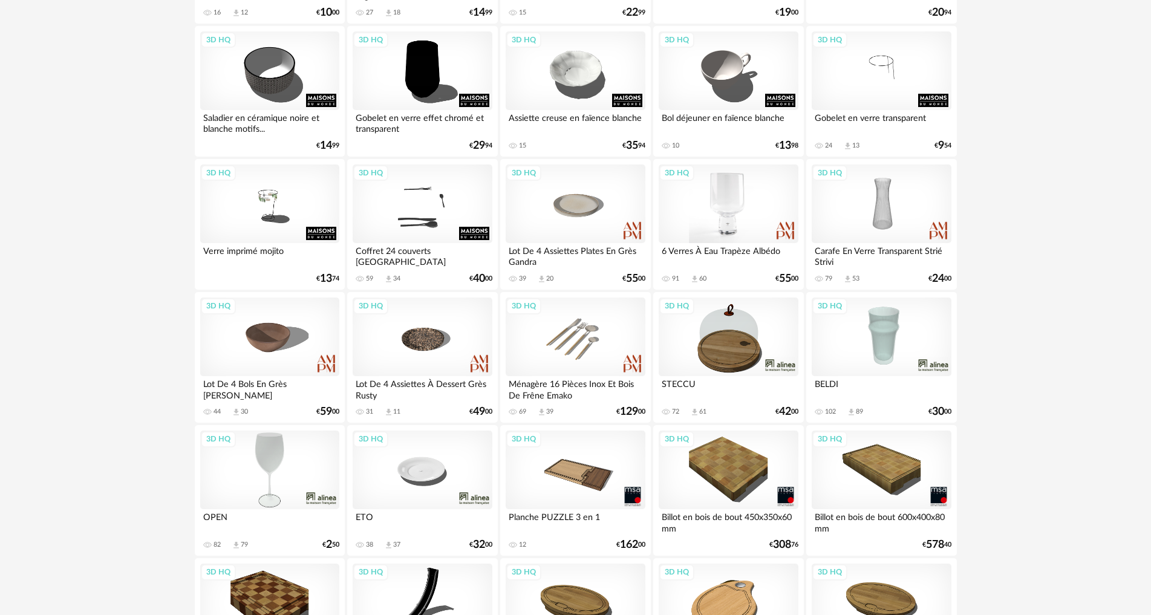
click at [712, 217] on div "3D HQ" at bounding box center [728, 204] width 139 height 79
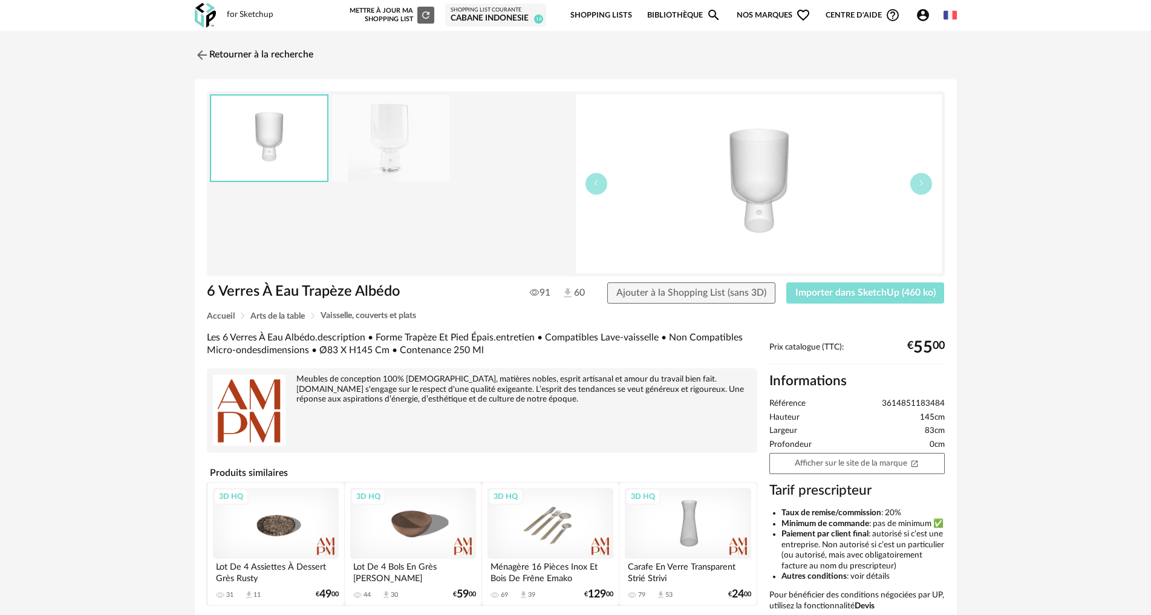
click at [852, 290] on span "Importer dans SketchUp (460 ko)" at bounding box center [866, 293] width 140 height 10
click at [203, 53] on img at bounding box center [201, 55] width 18 height 18
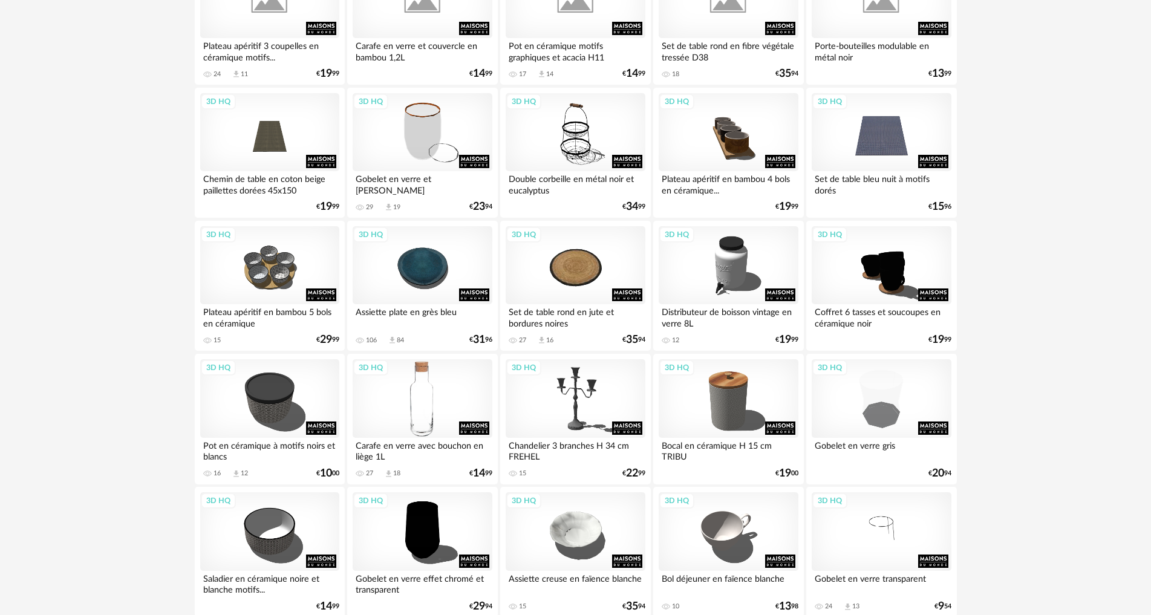
scroll to position [790, 0]
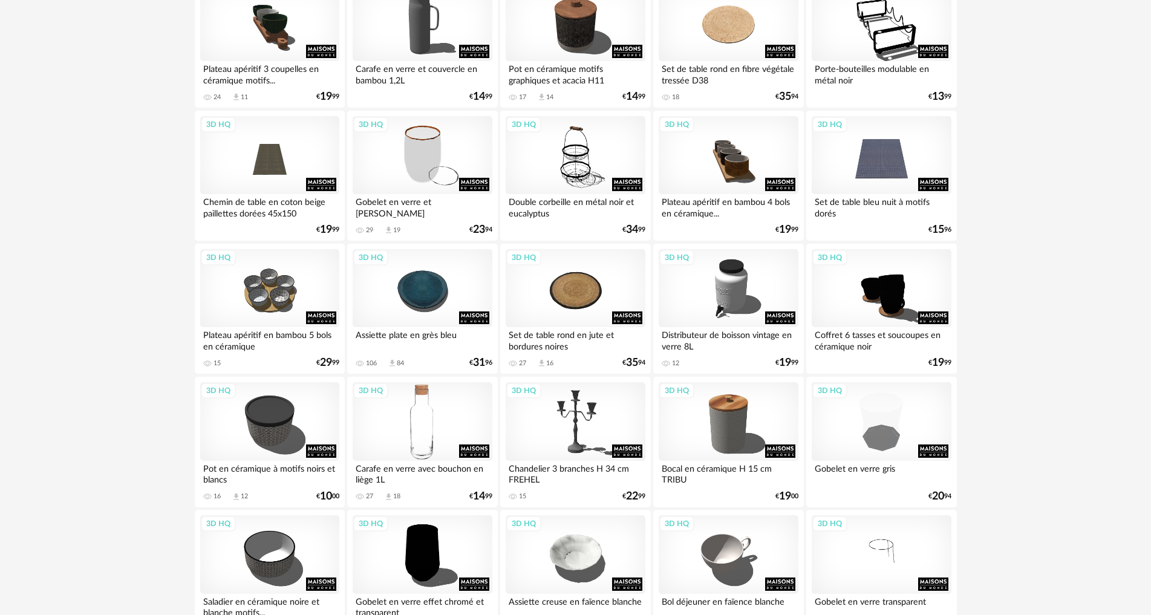
click at [426, 391] on div "3D HQ" at bounding box center [422, 421] width 139 height 79
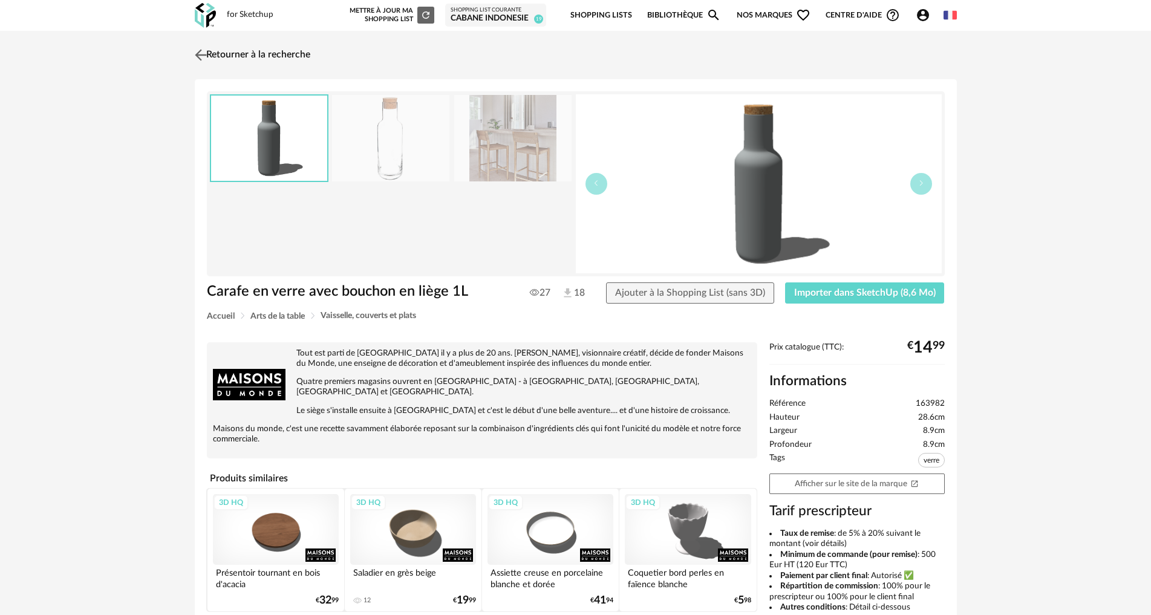
click at [203, 57] on img at bounding box center [201, 55] width 18 height 18
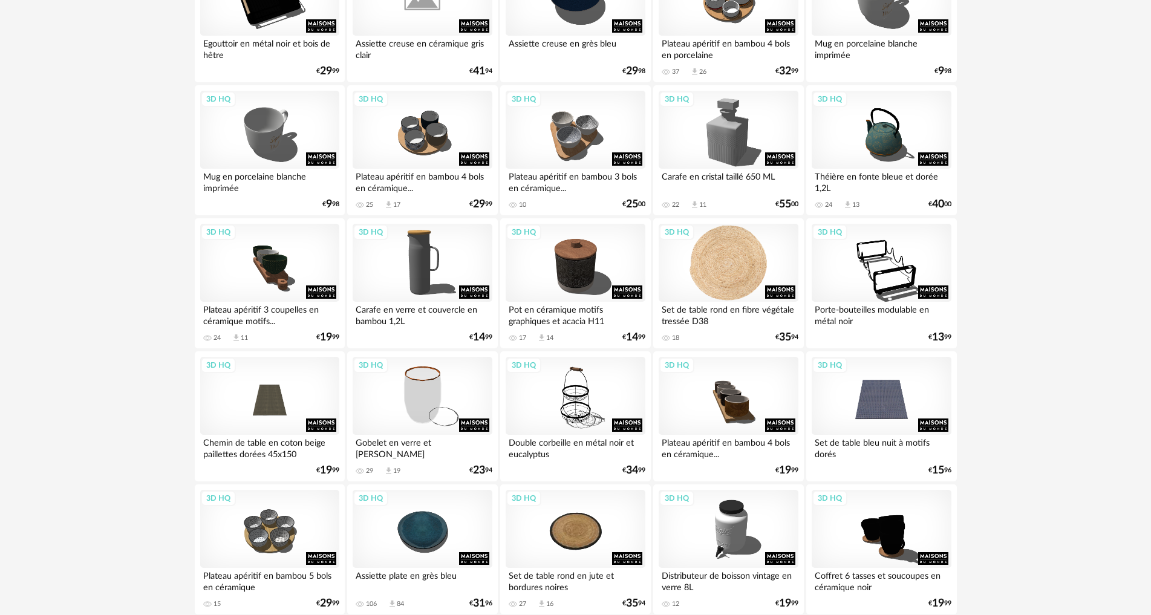
scroll to position [548, 0]
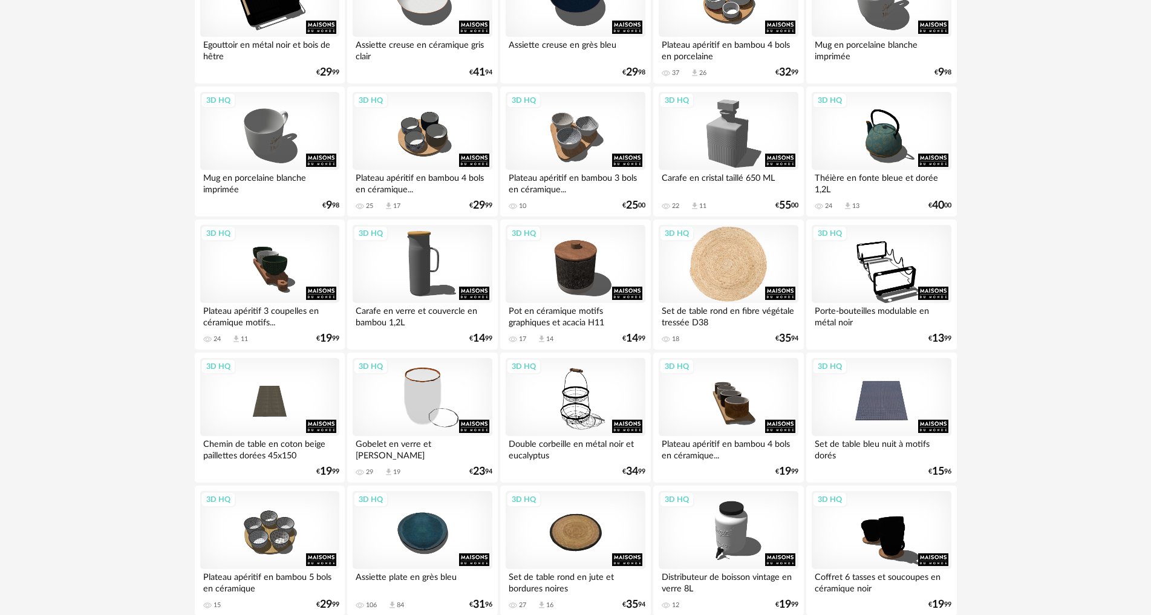
click at [739, 250] on div "3D HQ" at bounding box center [728, 264] width 139 height 79
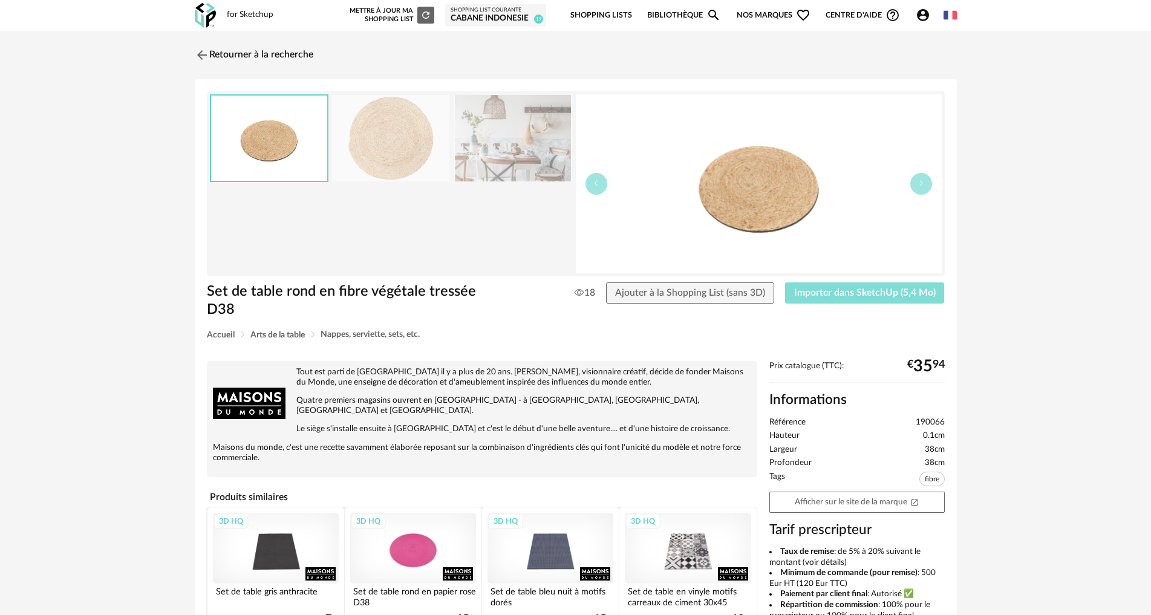
click at [825, 295] on span "Importer dans SketchUp (5,4 Mo)" at bounding box center [865, 293] width 142 height 10
click at [203, 61] on img at bounding box center [201, 55] width 18 height 18
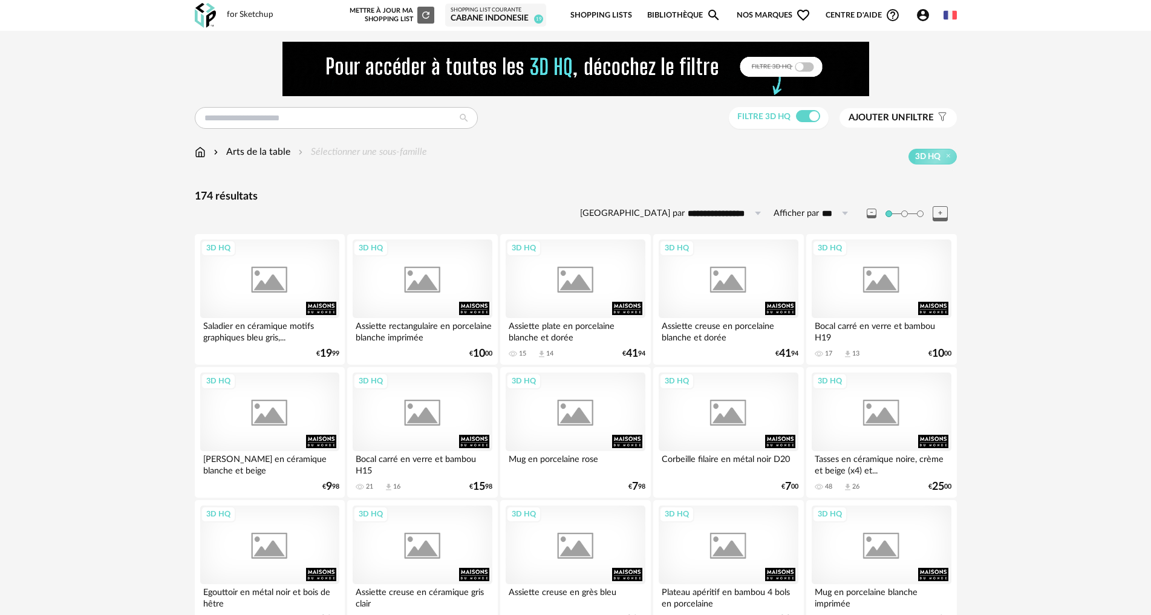
scroll to position [548, 0]
